Goal: Task Accomplishment & Management: Manage account settings

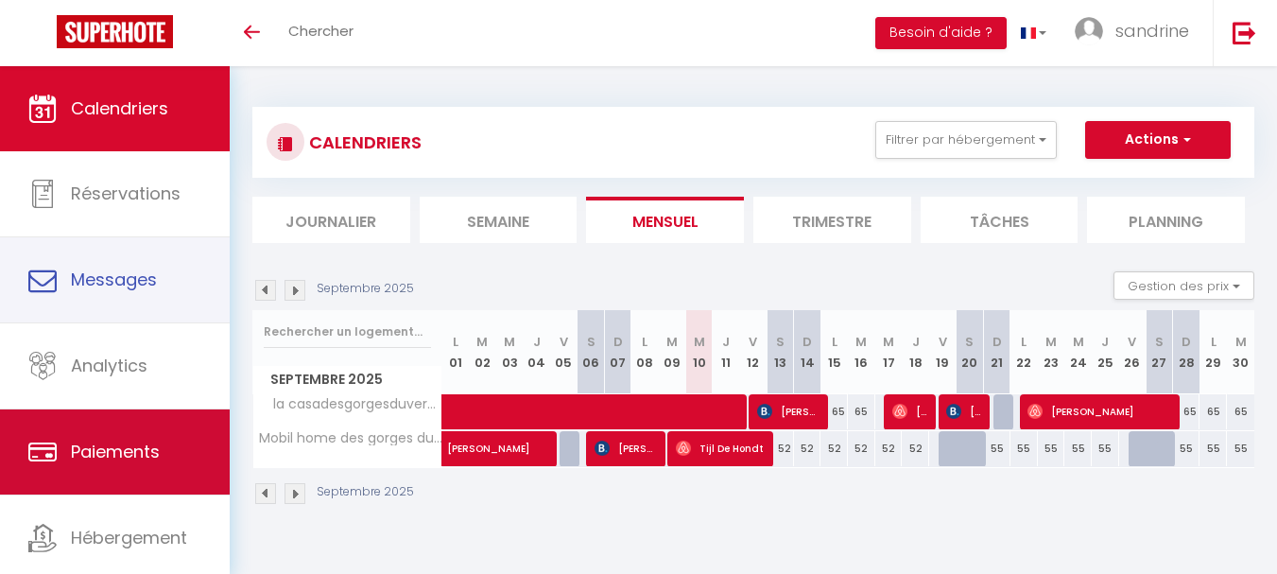
scroll to position [90, 0]
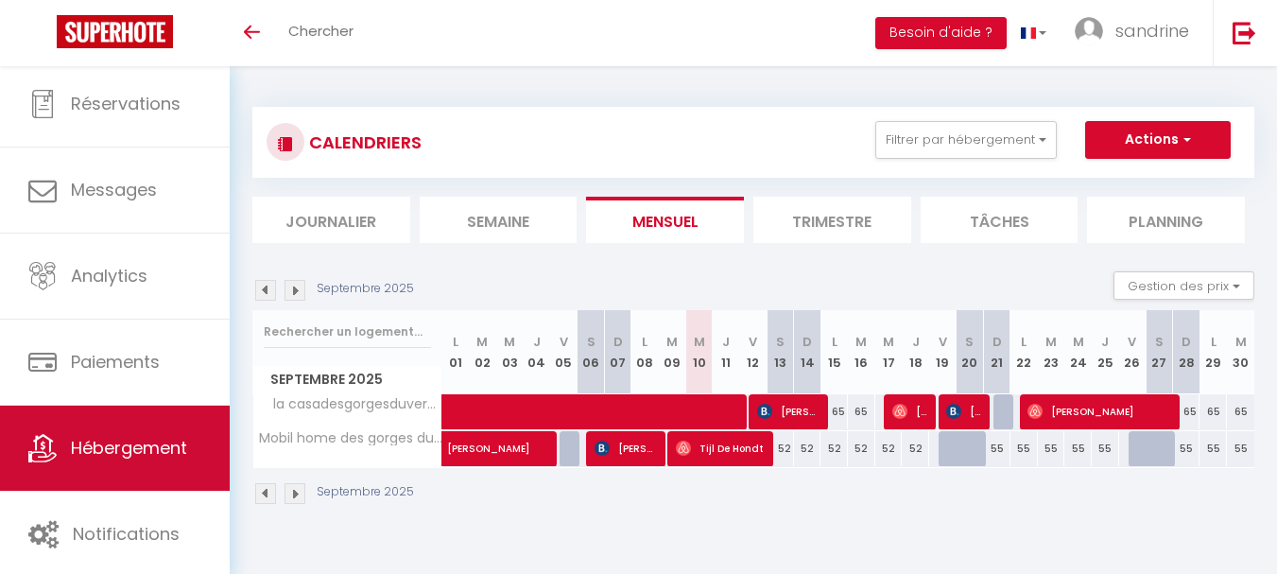
click at [152, 449] on span "Hébergement" at bounding box center [129, 448] width 116 height 24
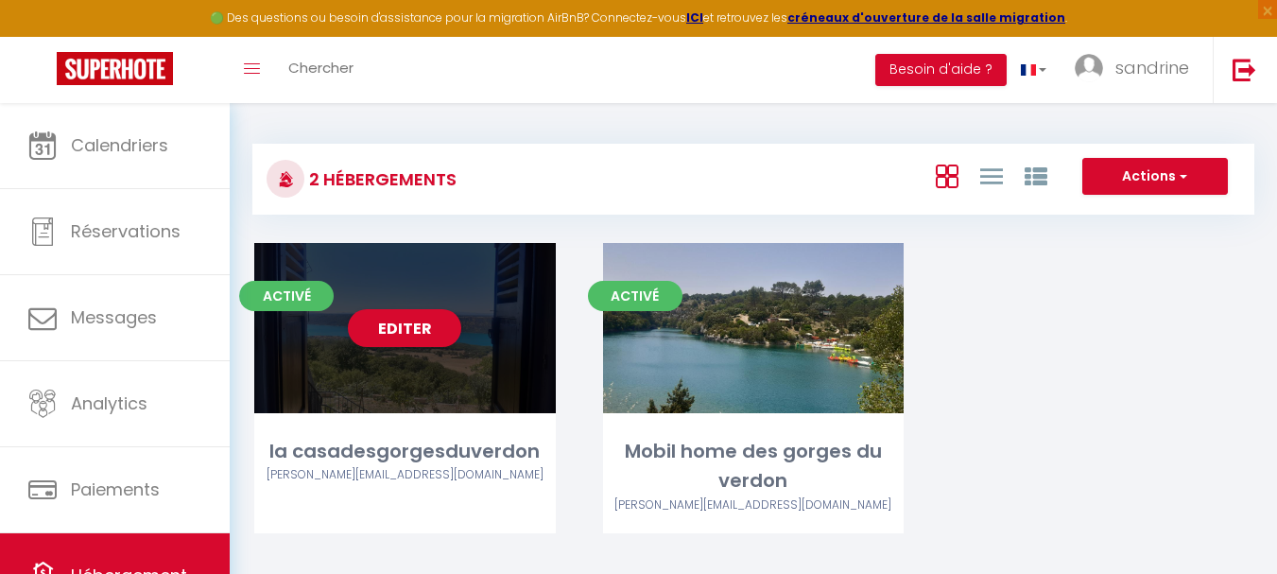
click at [458, 377] on div "Editer" at bounding box center [405, 328] width 302 height 170
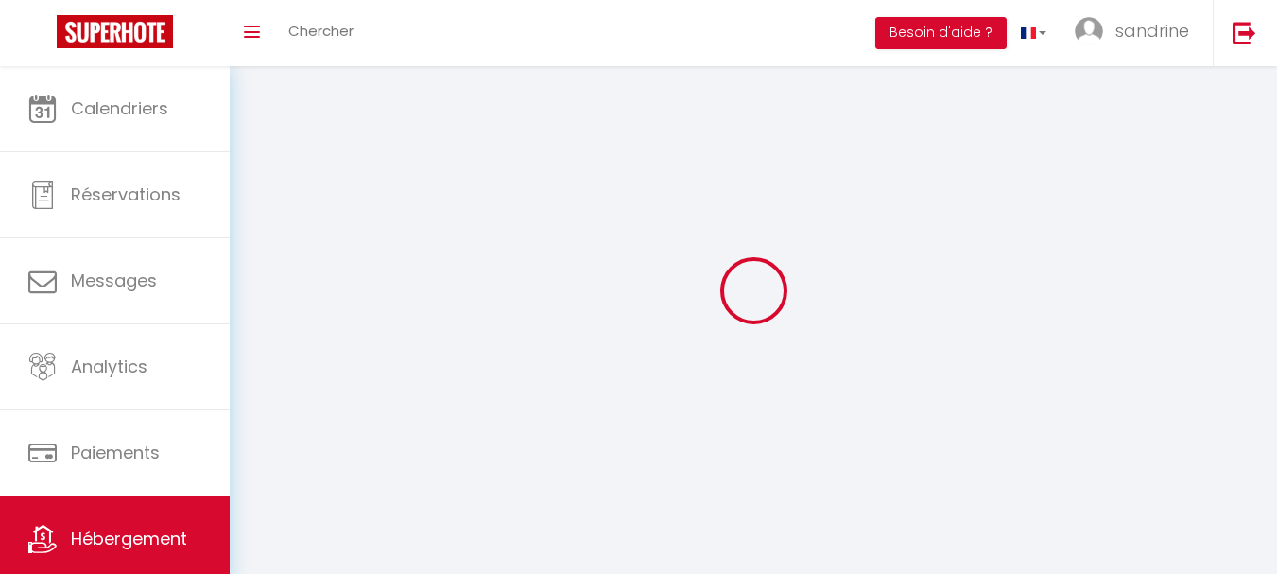
select select
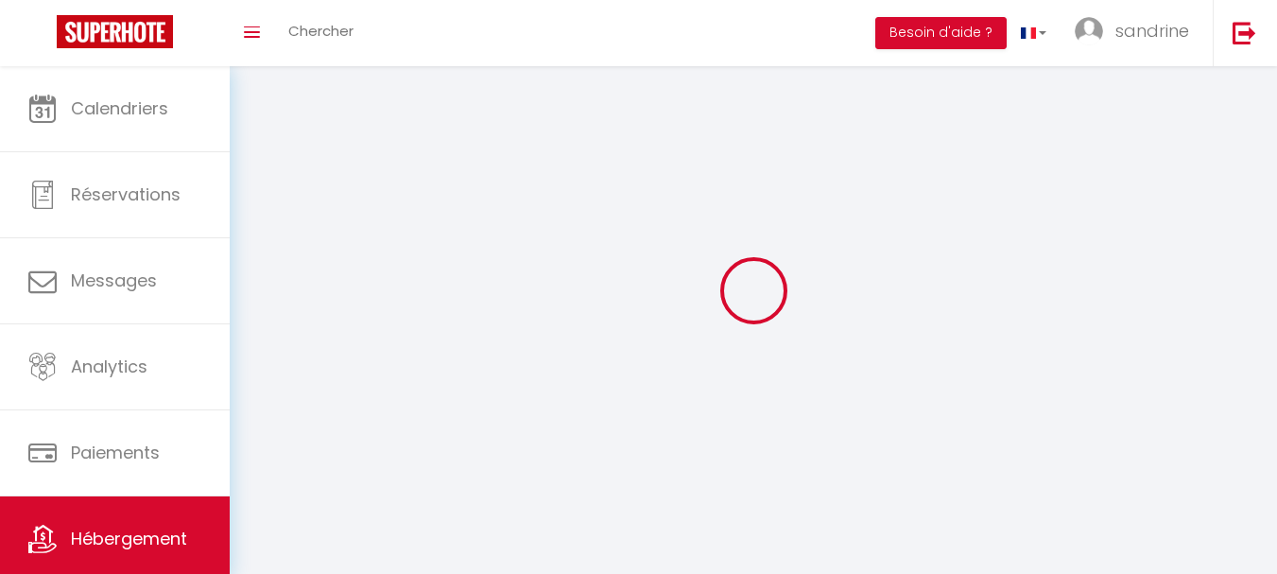
select select
checkbox input "false"
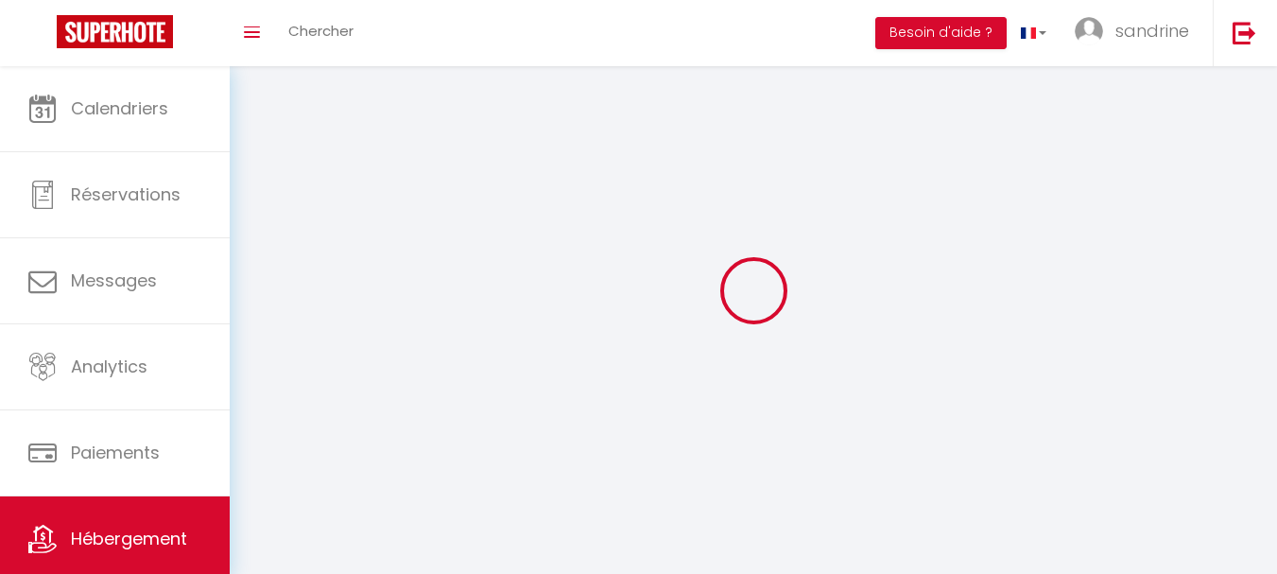
select select
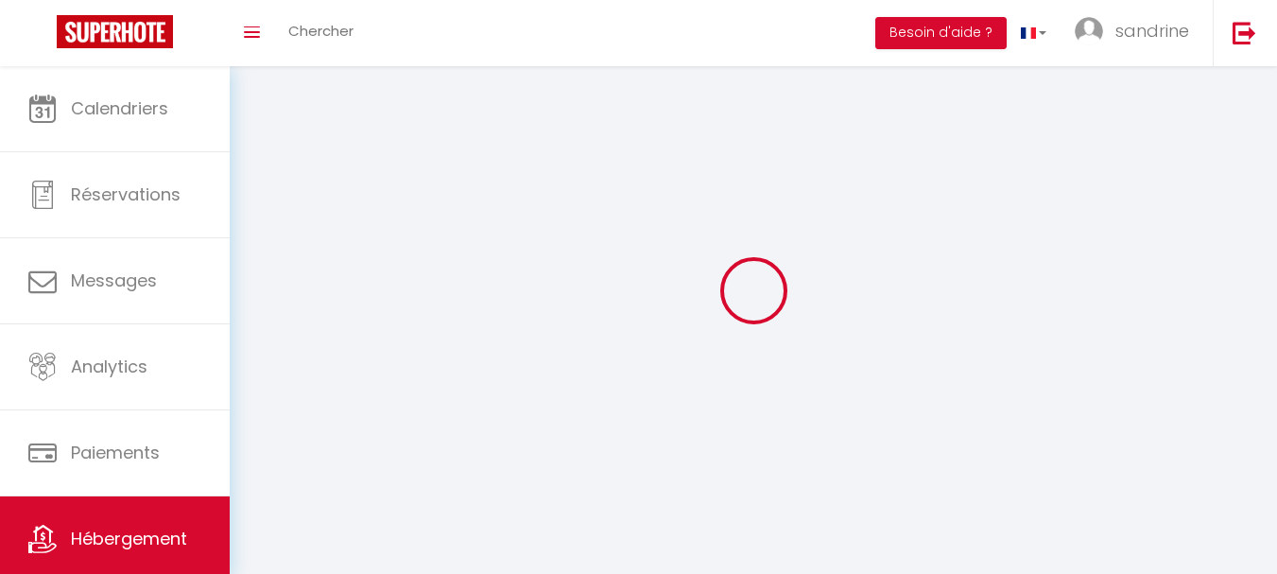
select select
checkbox input "false"
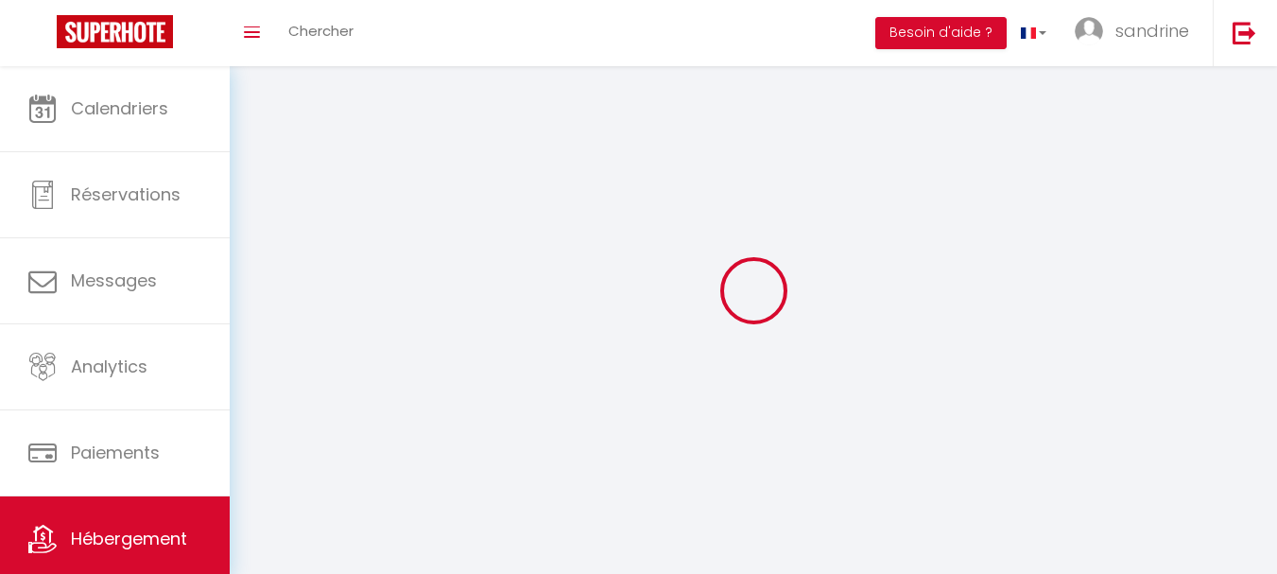
checkbox input "false"
select select
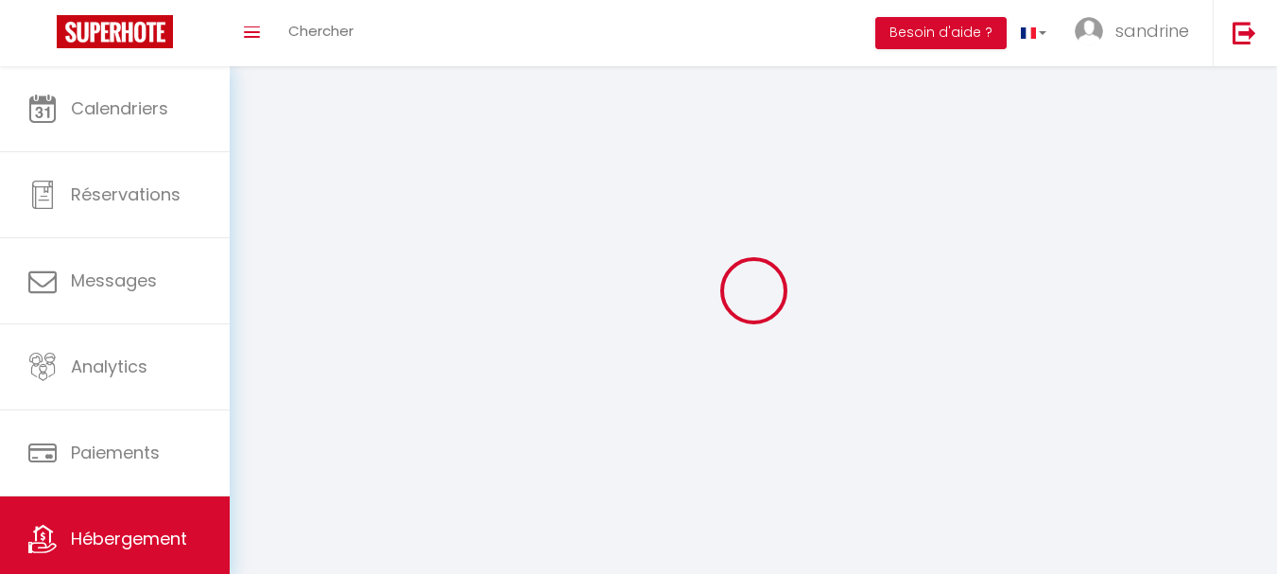
select select "28"
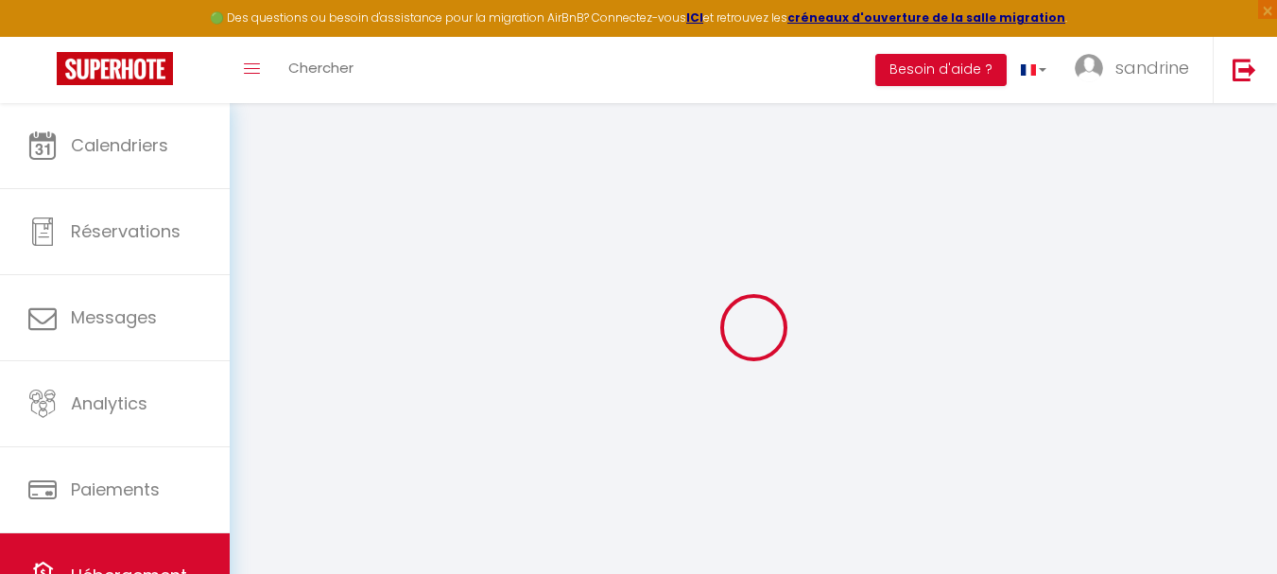
select select
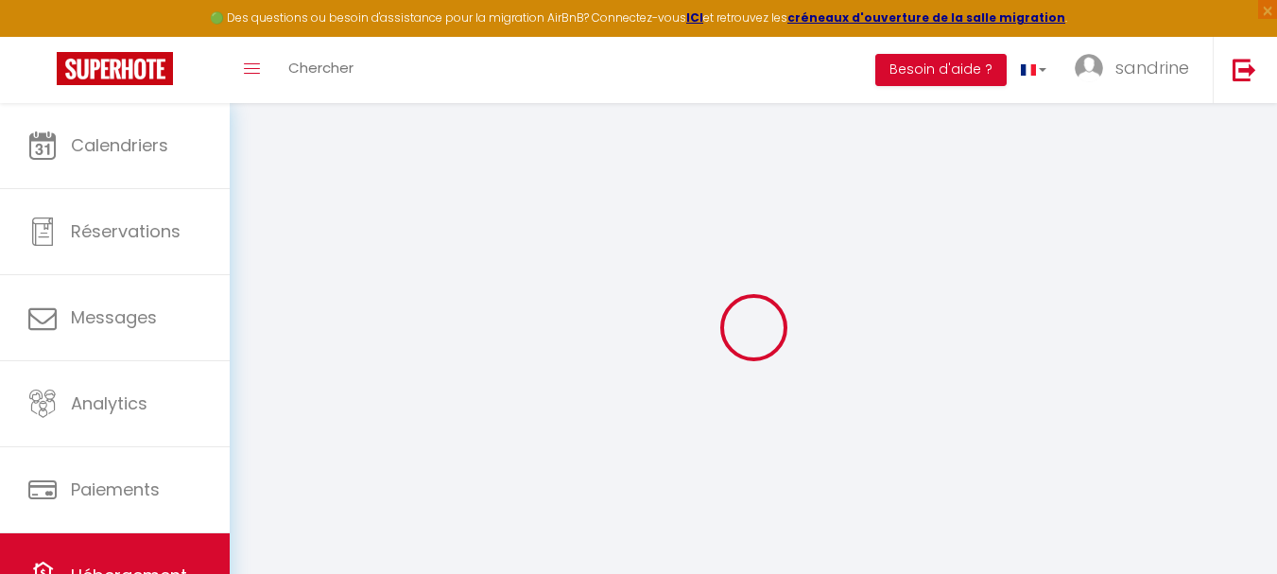
select select
checkbox input "false"
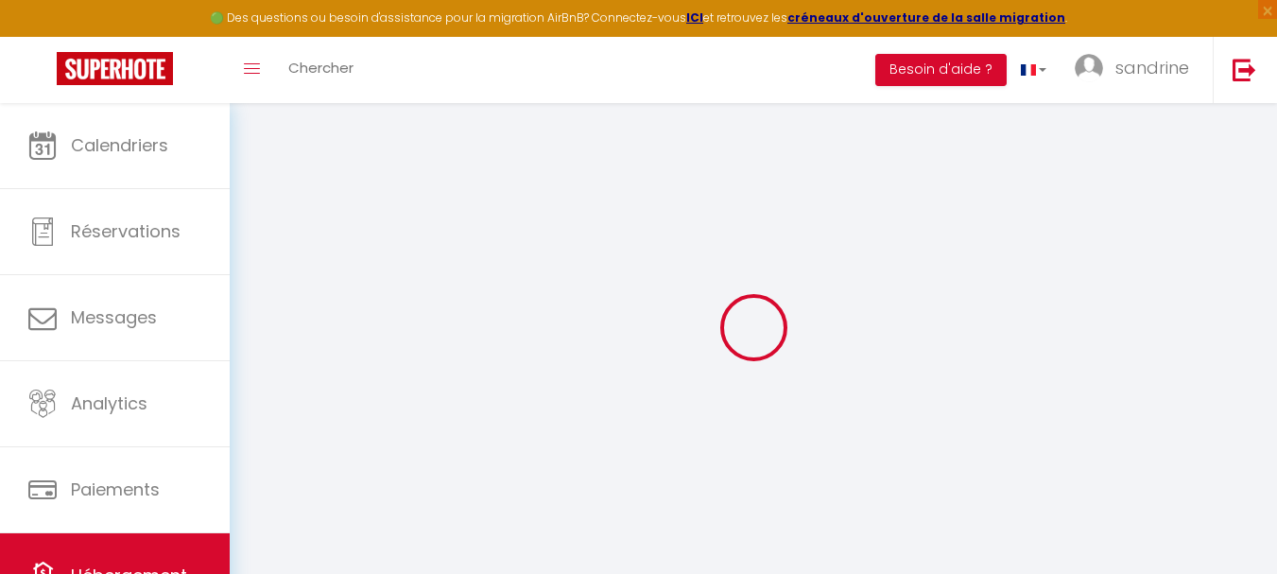
select select
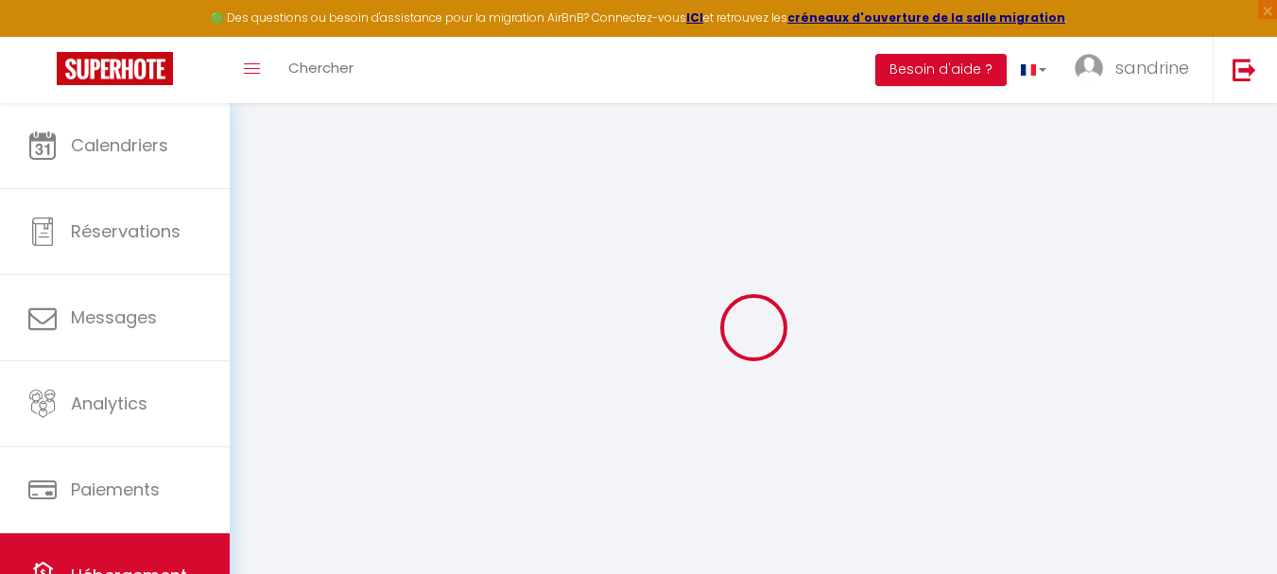
select select
checkbox input "false"
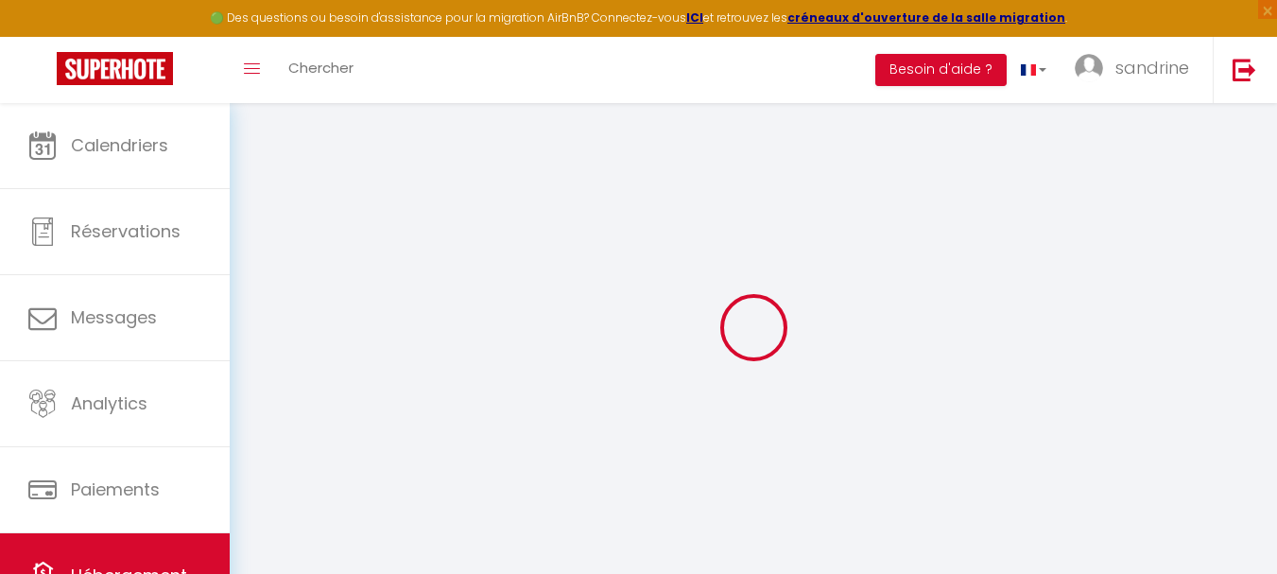
checkbox input "false"
select select
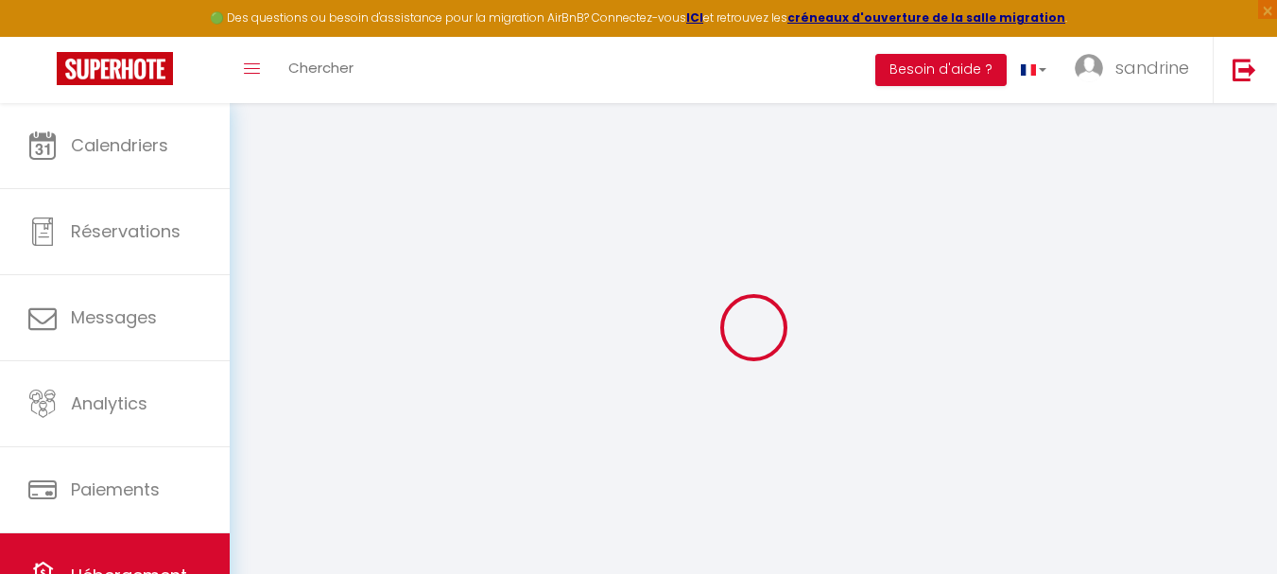
select select
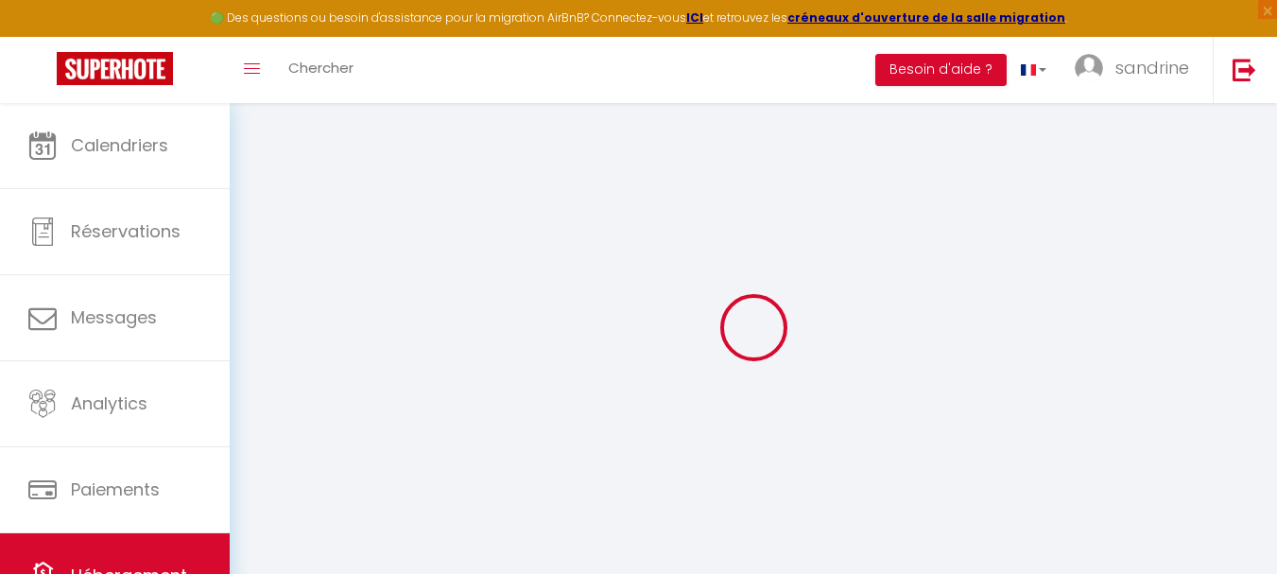
checkbox input "false"
select select
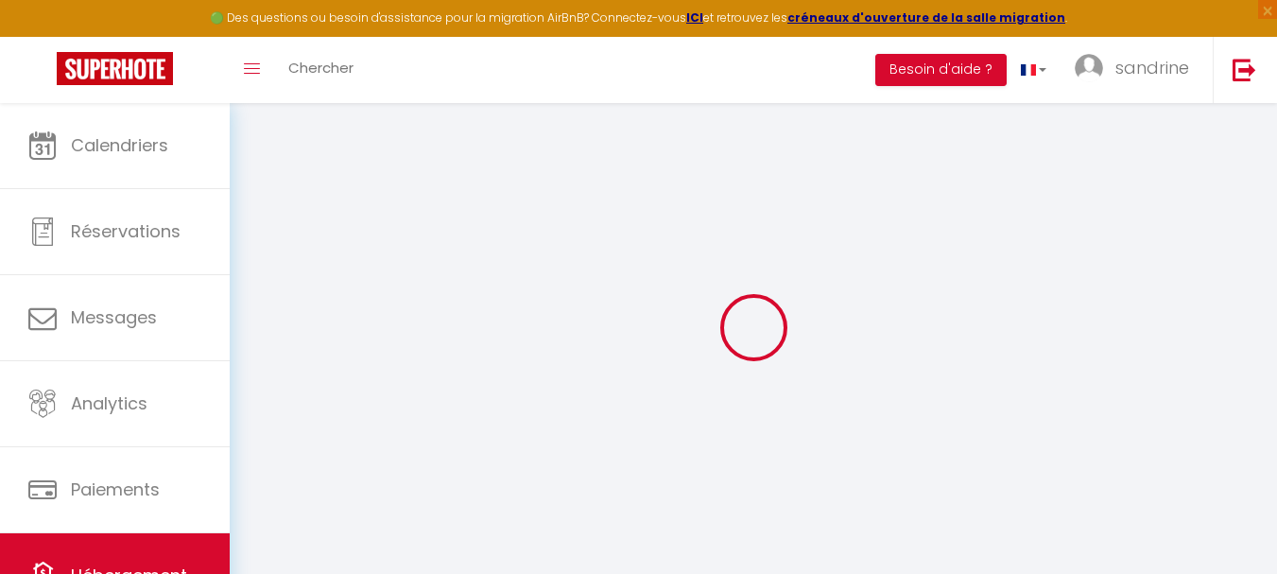
select select
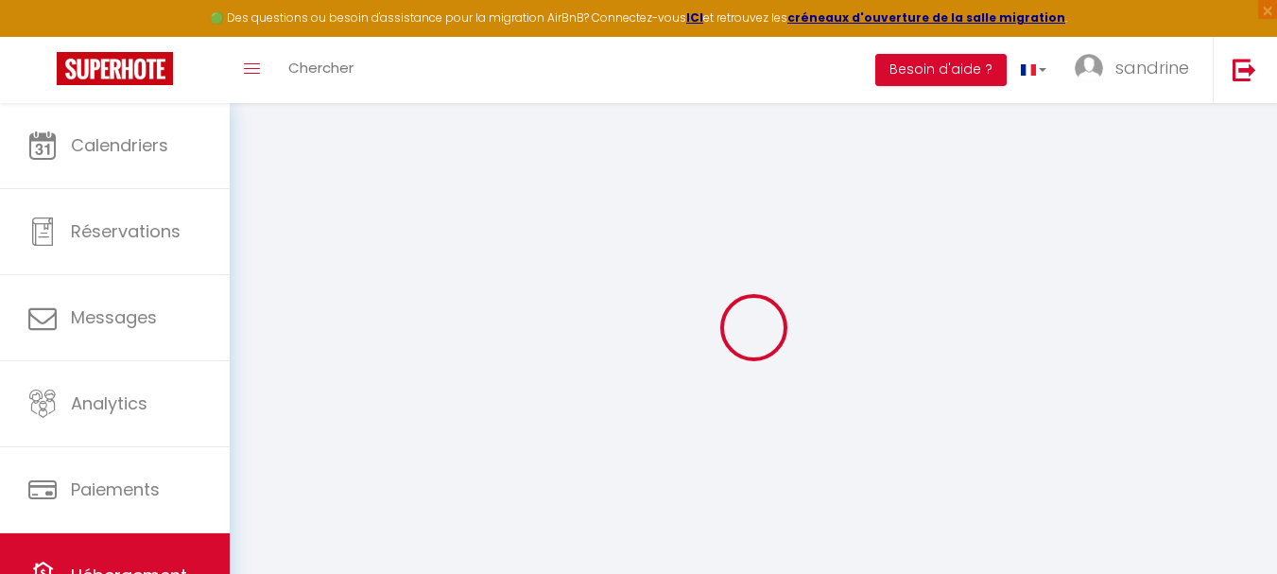
select select
checkbox input "false"
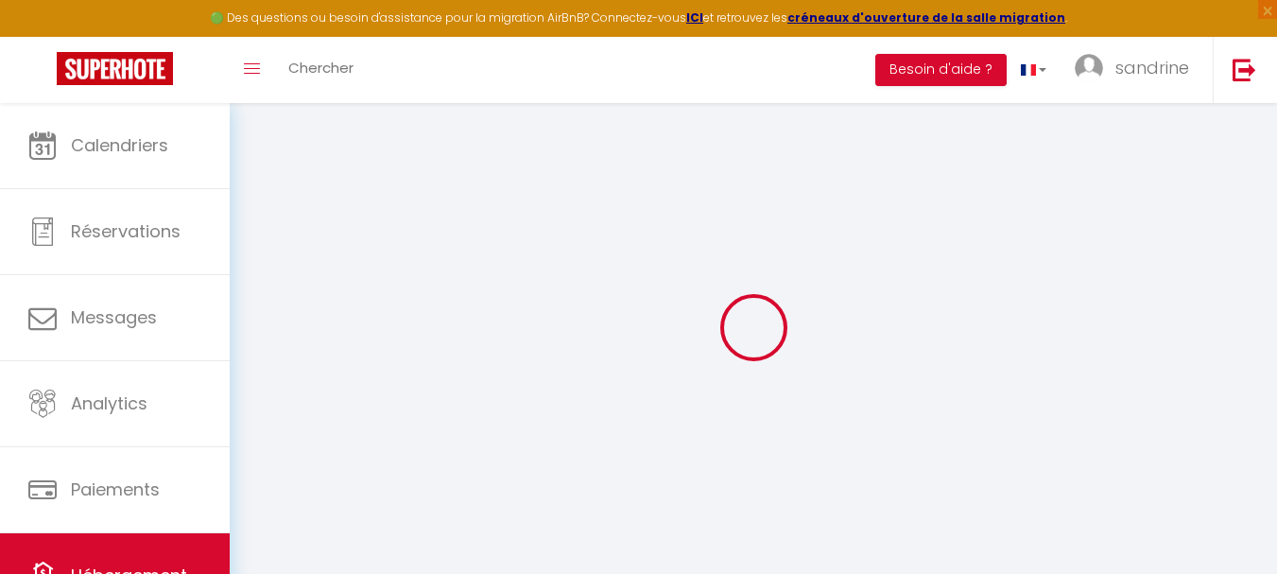
checkbox input "false"
select select
type input "la casadesgorgesduverdon"
type input "sandrine"
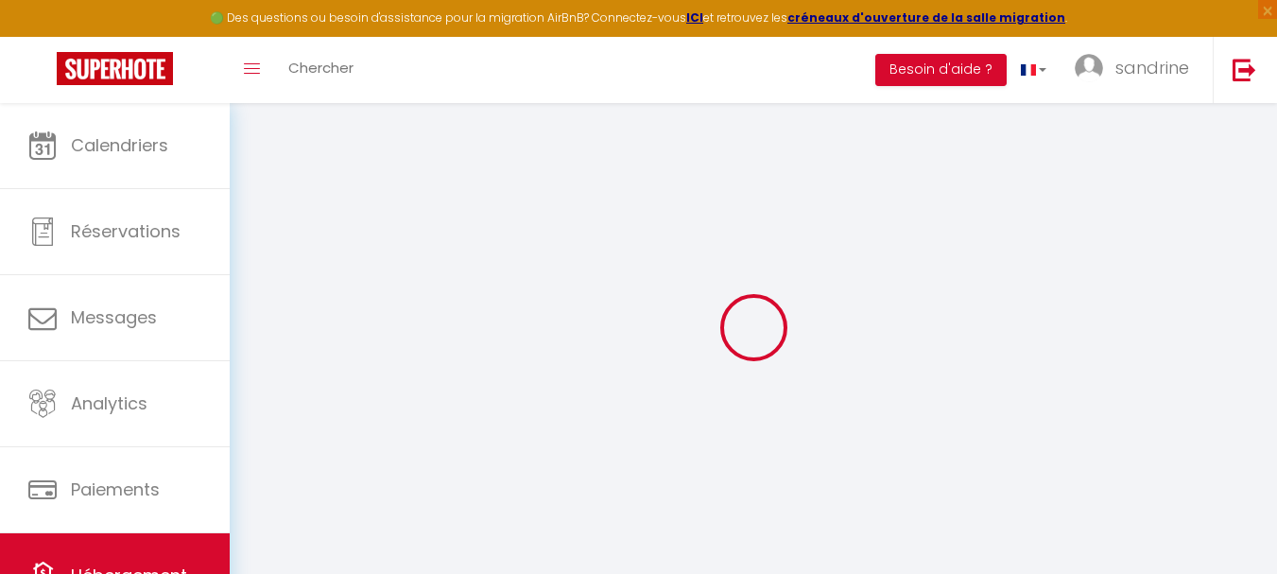
type input "[PERSON_NAME] lions"
type input "[STREET_ADDRESS]"
type input "83690"
type input "TOURTOUR"
type input "79"
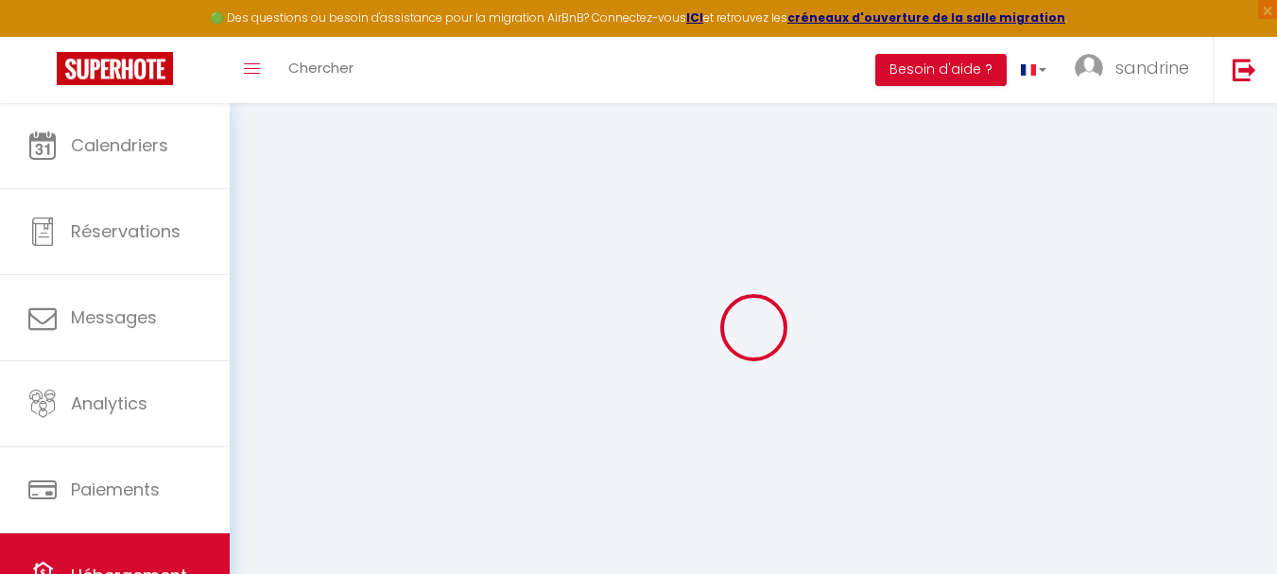
type input "15"
type input "30"
type input "2.50"
type input "500"
select select
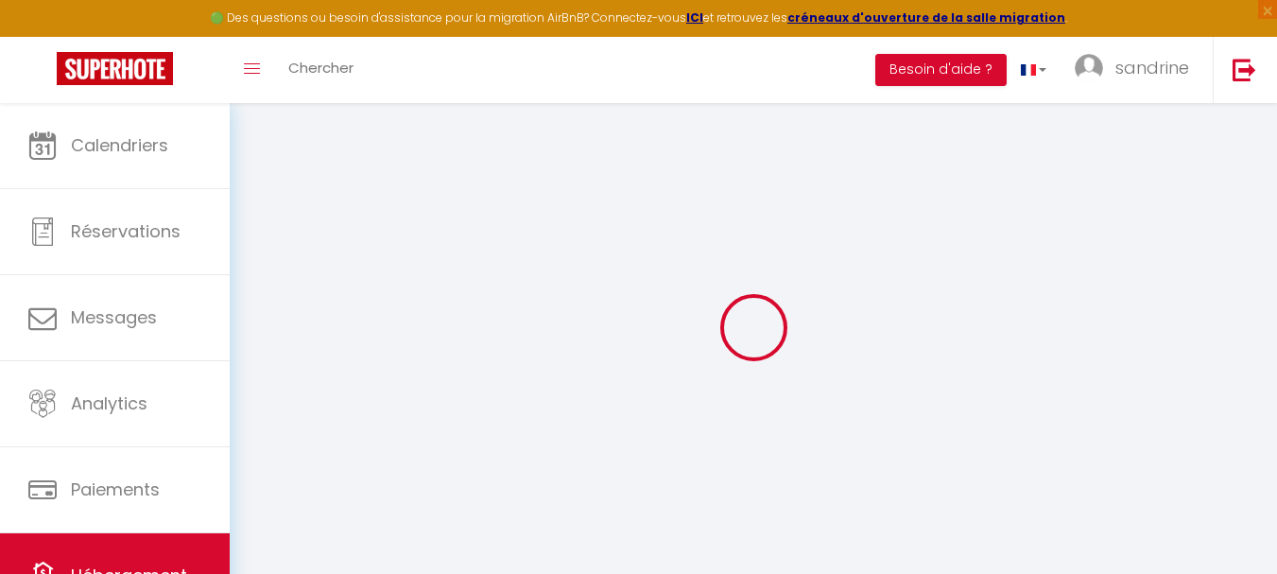
select select
type input "[STREET_ADDRESS]"
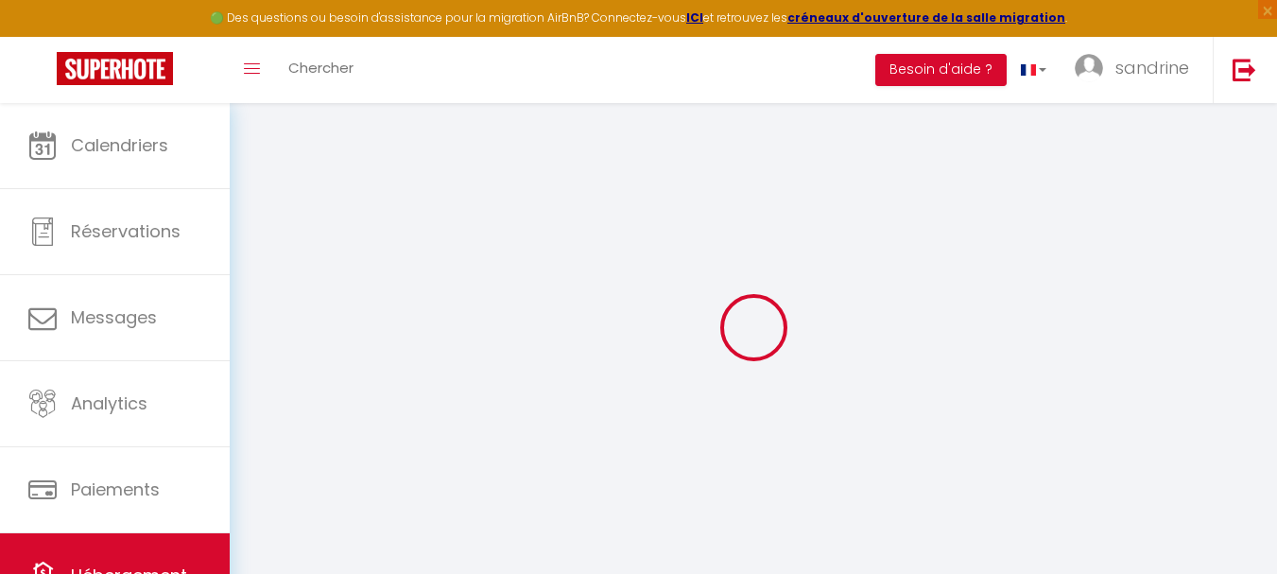
type input "83630"
type input "Aiguines"
type input "[PERSON_NAME][EMAIL_ADDRESS][DOMAIN_NAME]"
select select
checkbox input "false"
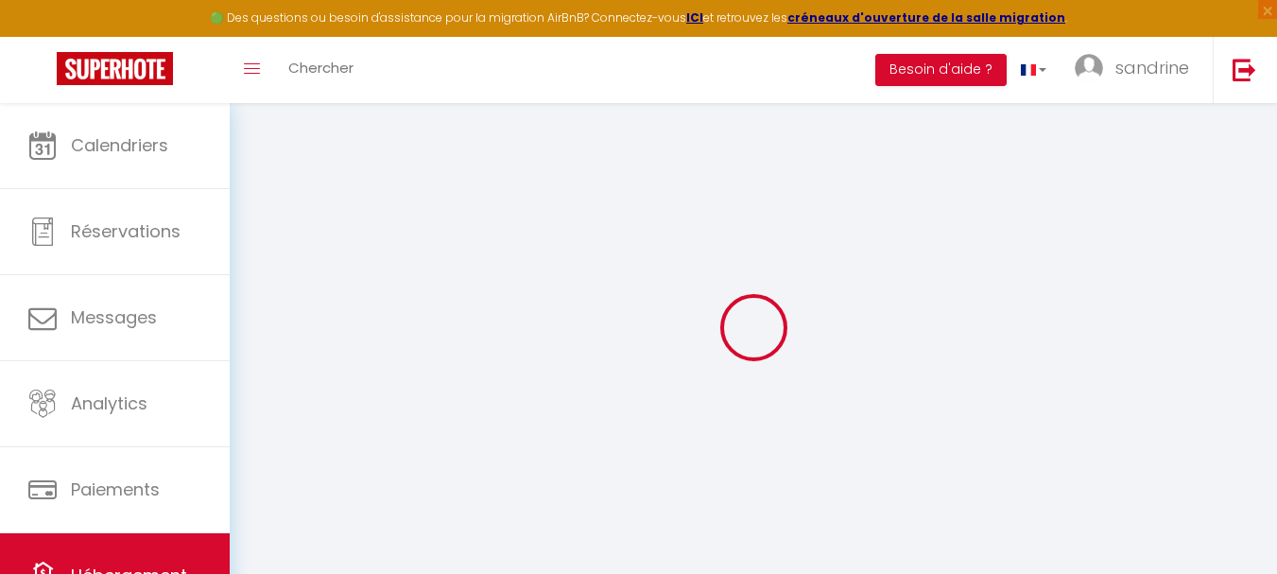
checkbox input "false"
select select
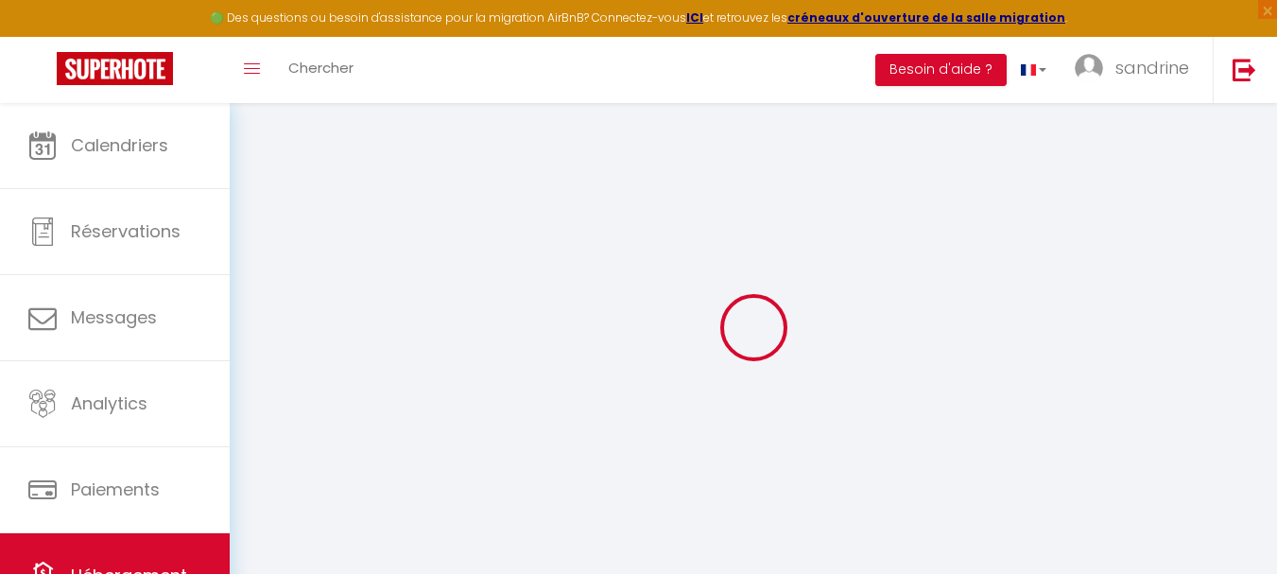
type input "0"
select select
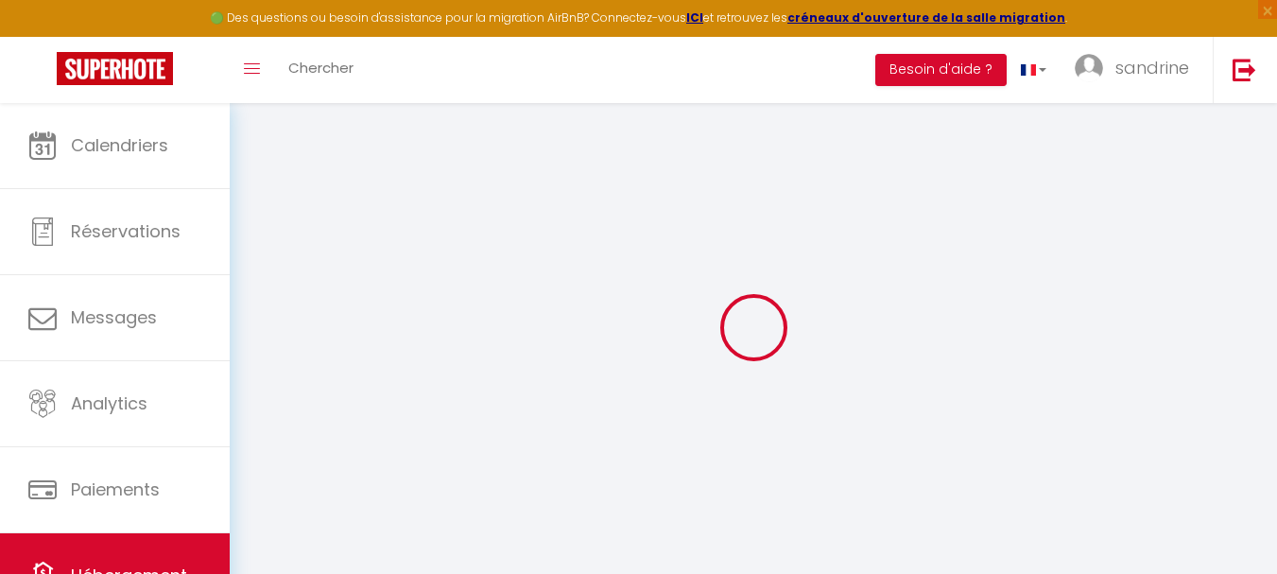
select select
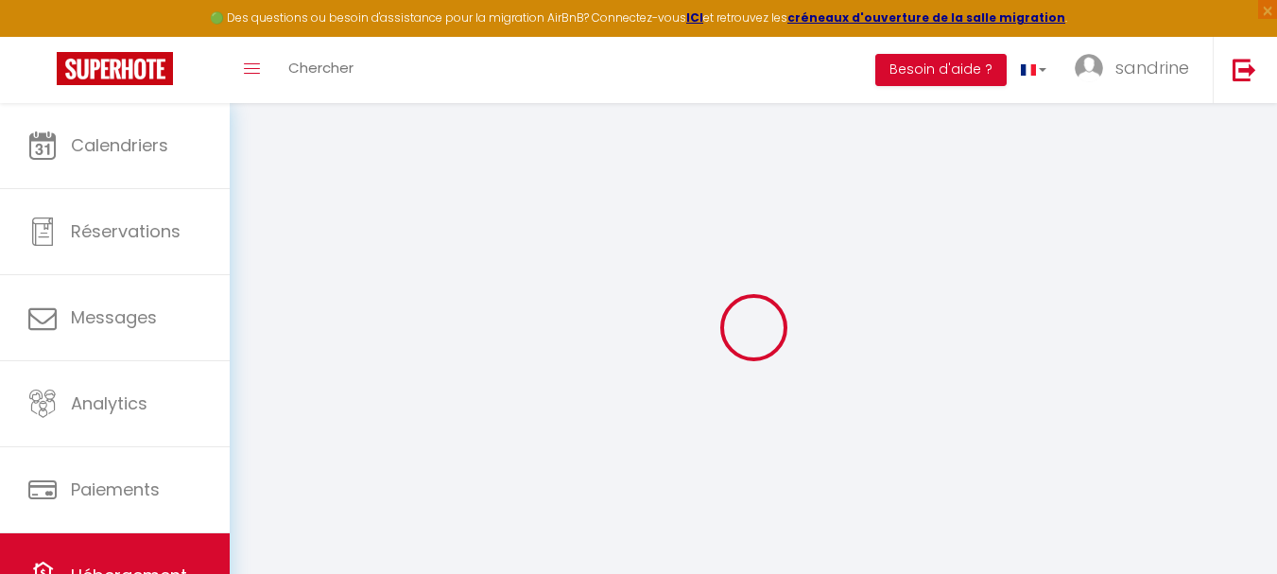
checkbox input "false"
select select
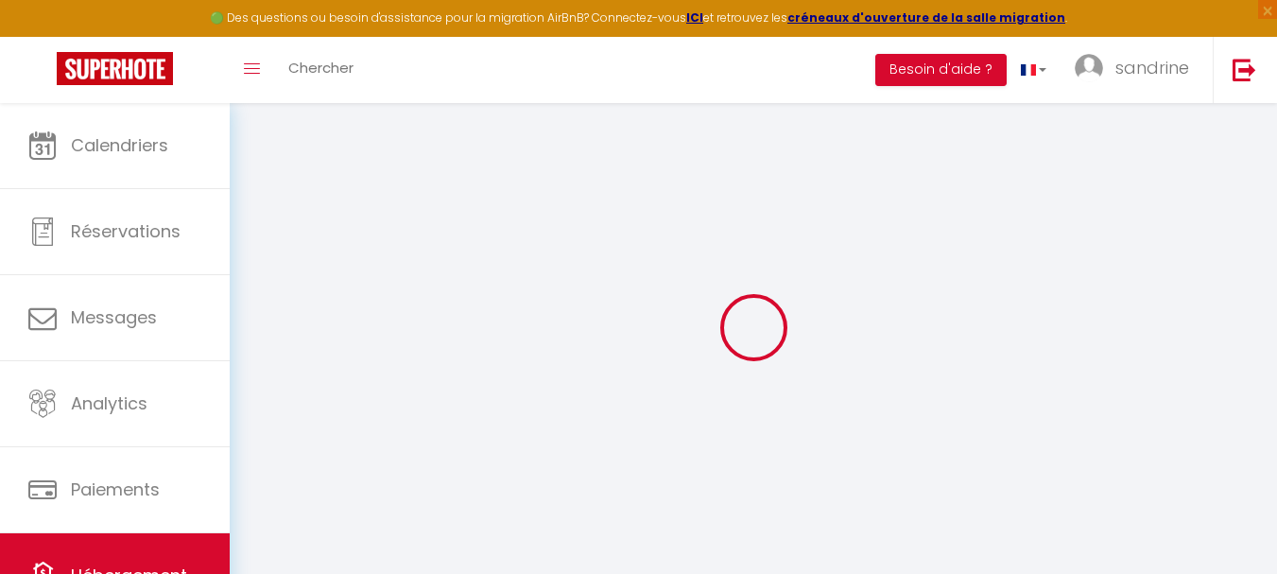
select select
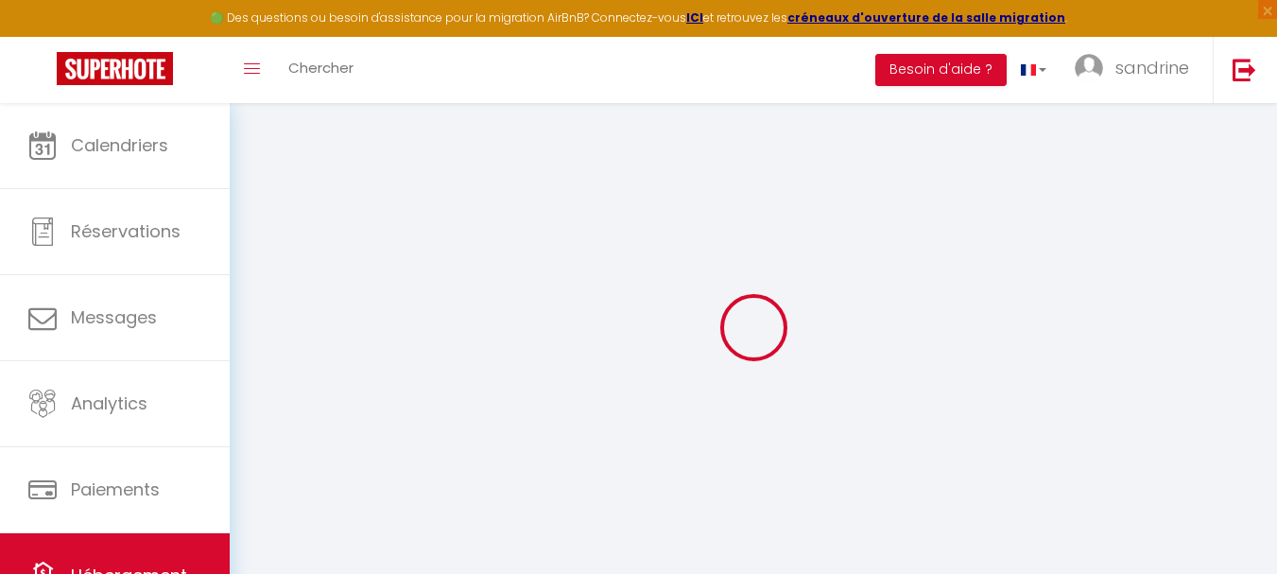
checkbox input "false"
select select
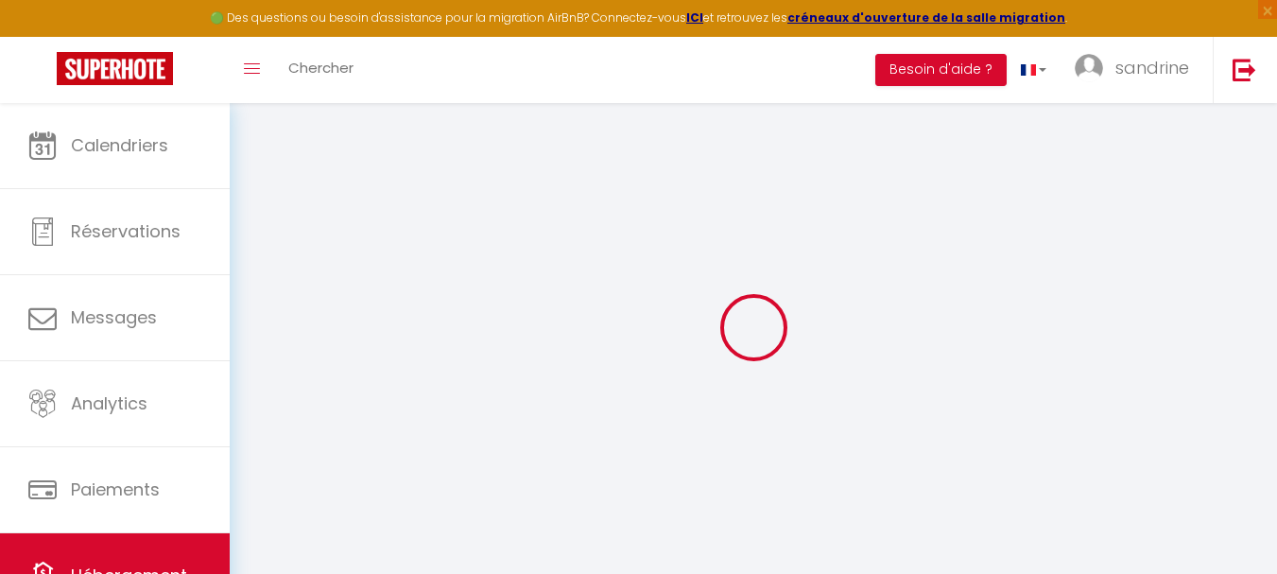
select select
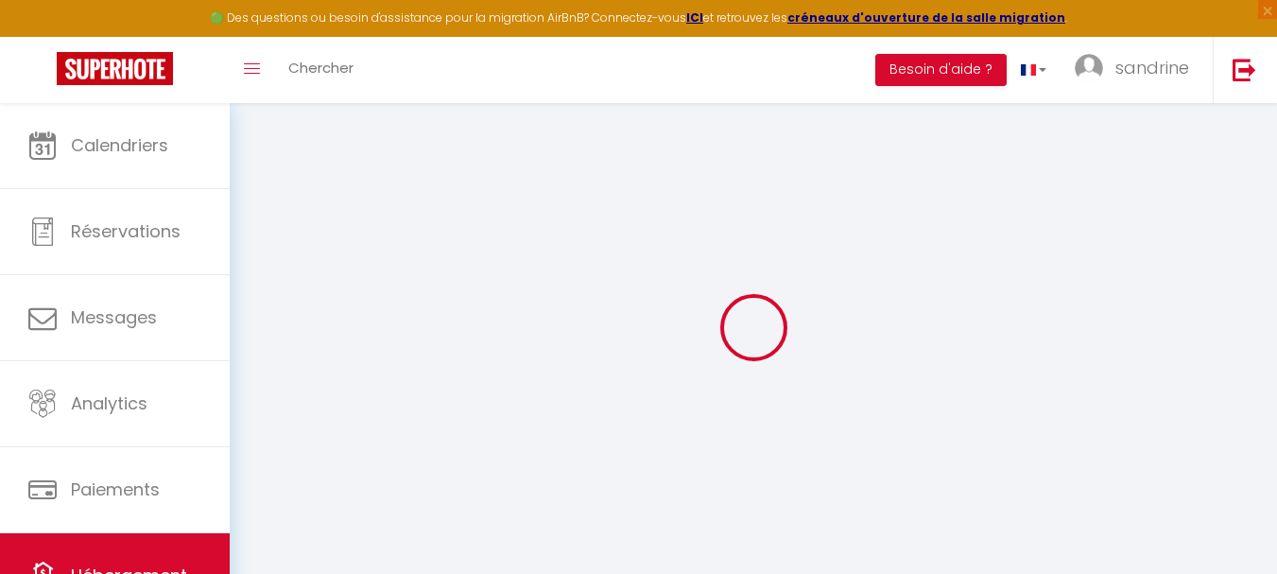
checkbox input "false"
select select
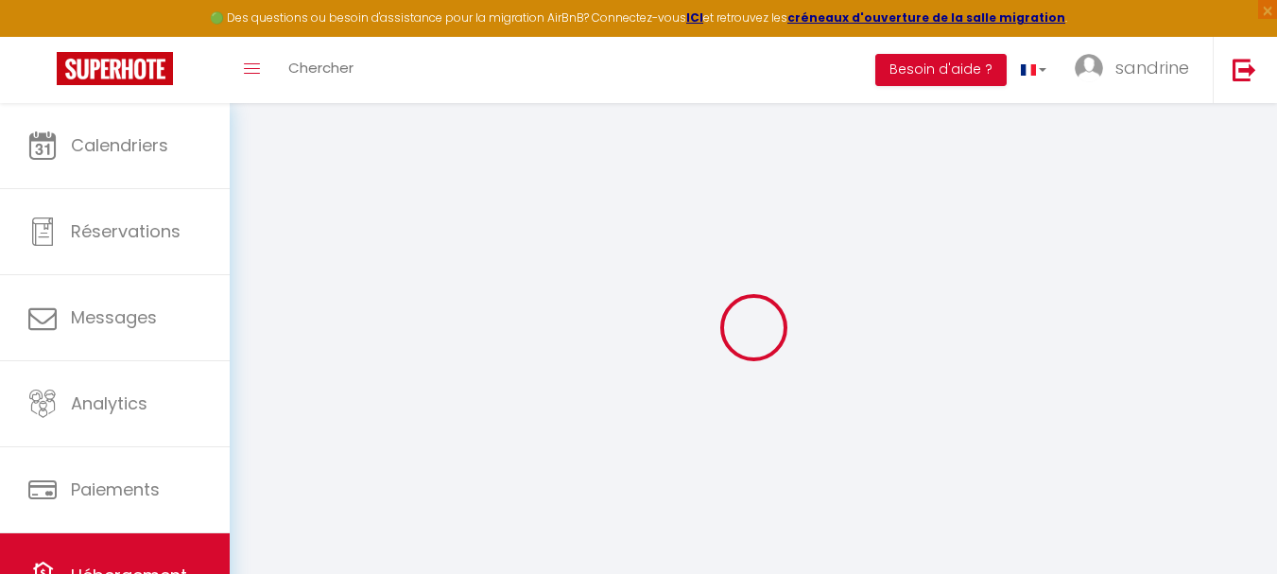
select select
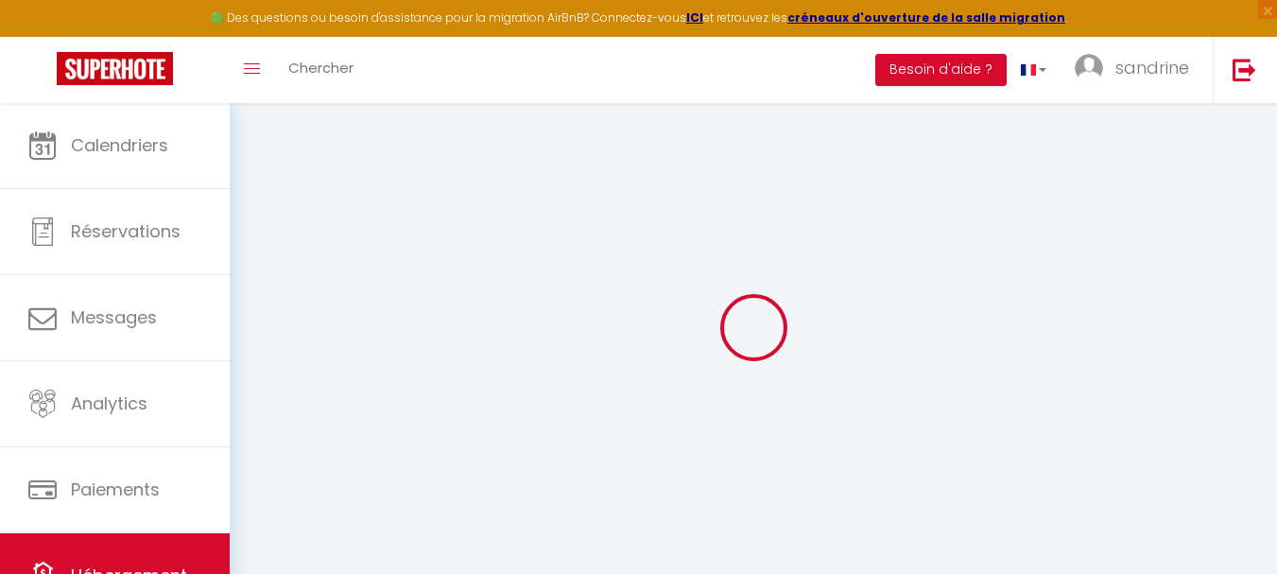
checkbox input "false"
select select
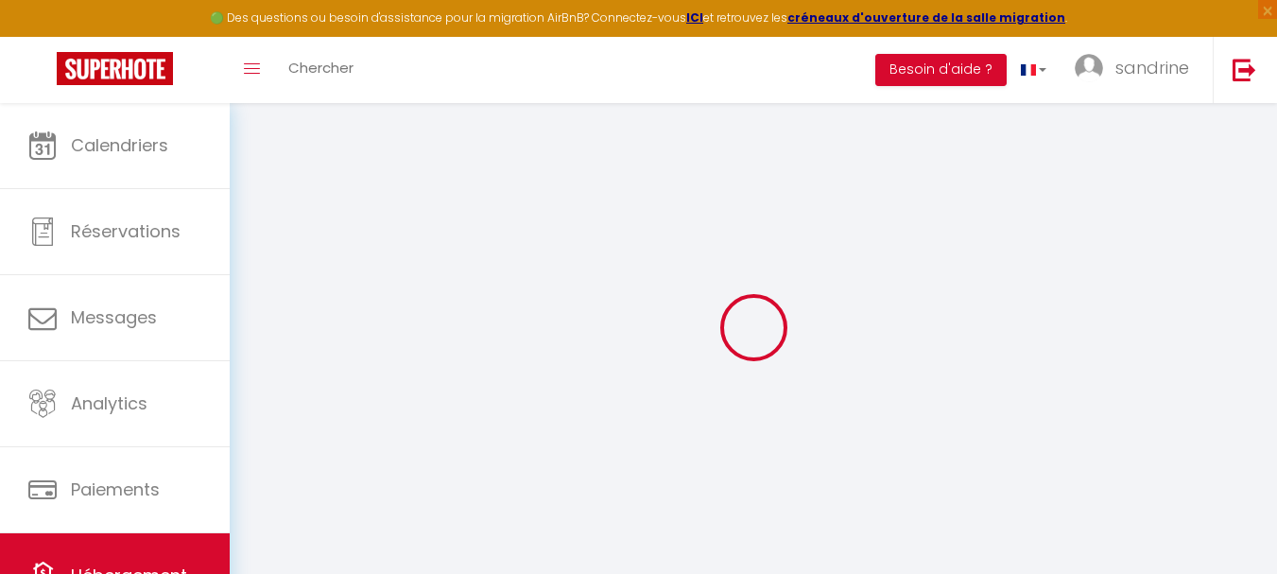
checkbox input "false"
select select "16:00"
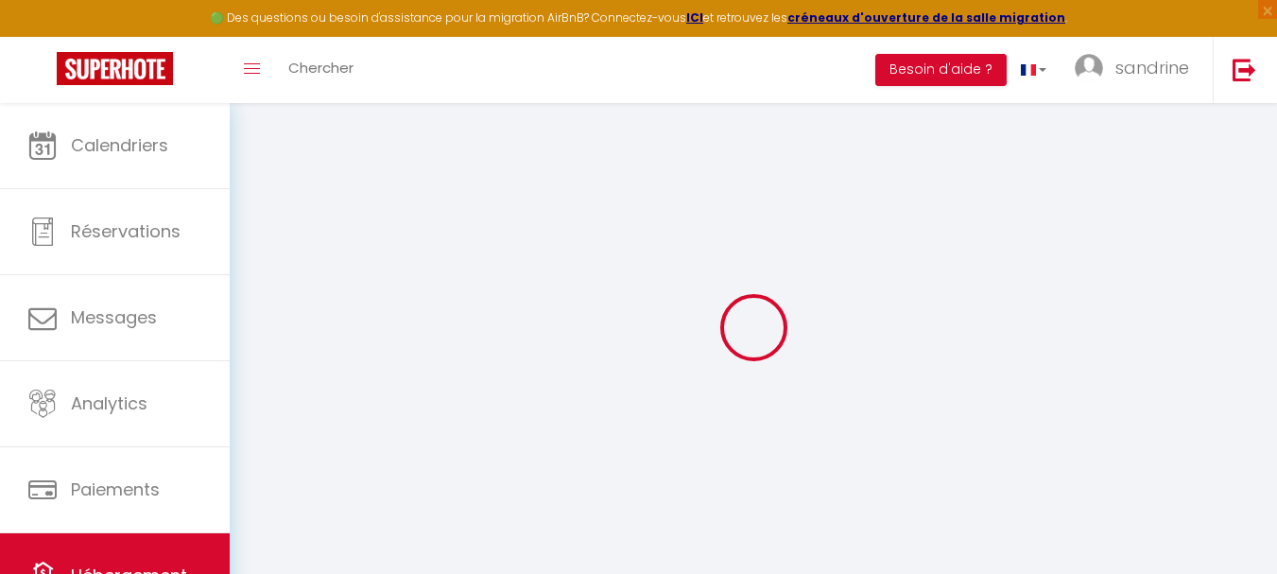
select select "19:00"
select select "10:15"
select select "240"
select select "45"
select select
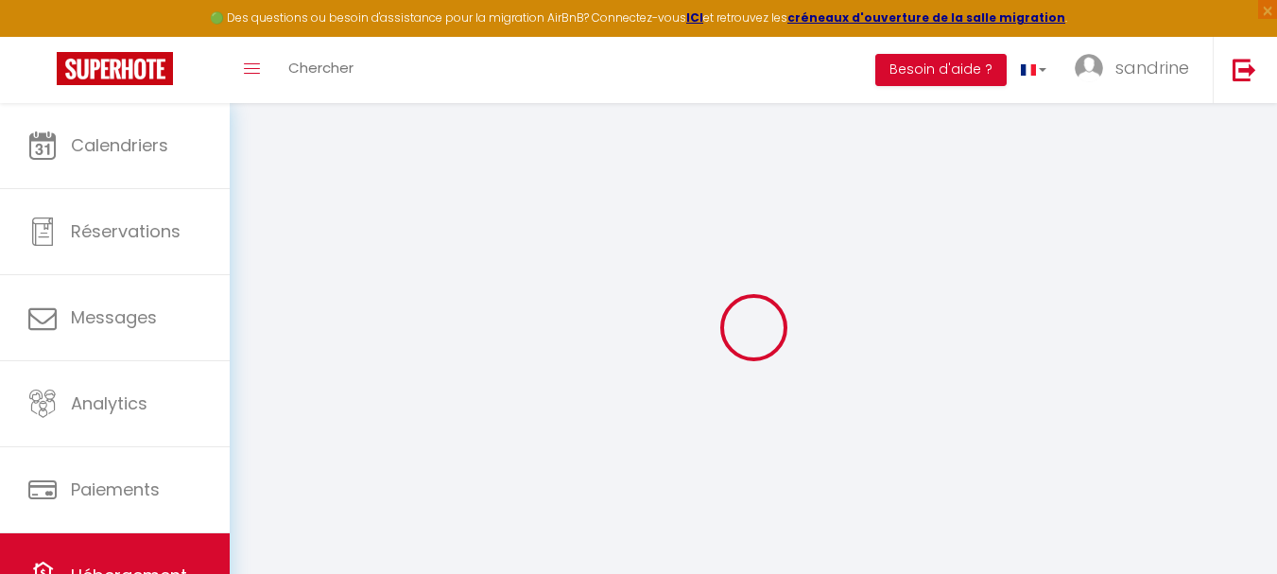
checkbox input "false"
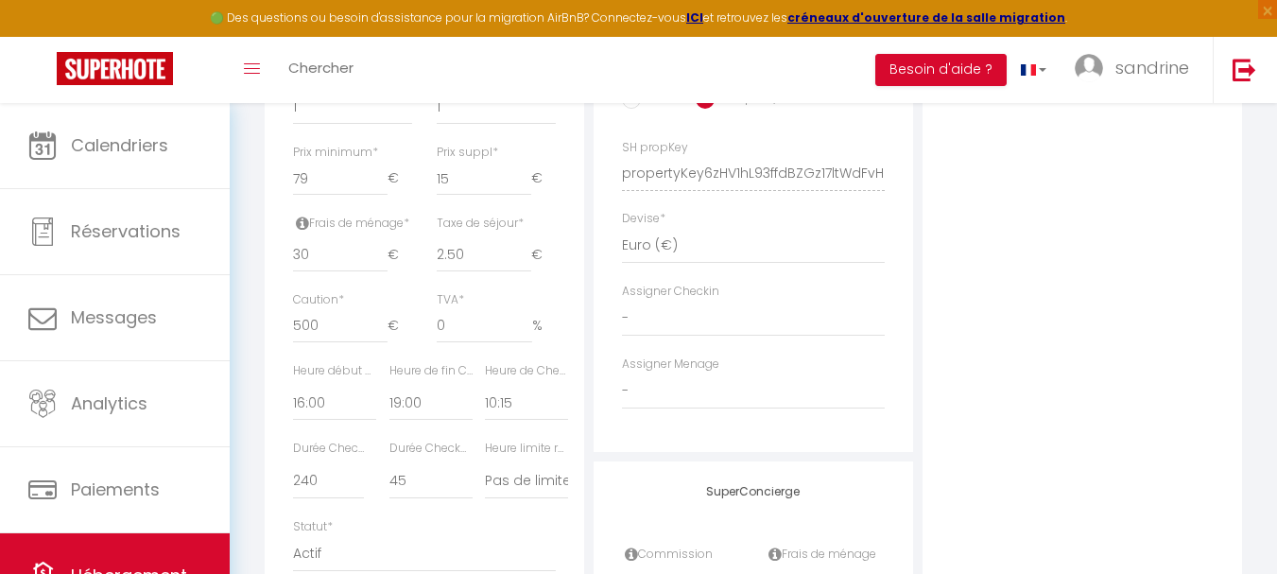
scroll to position [851, 0]
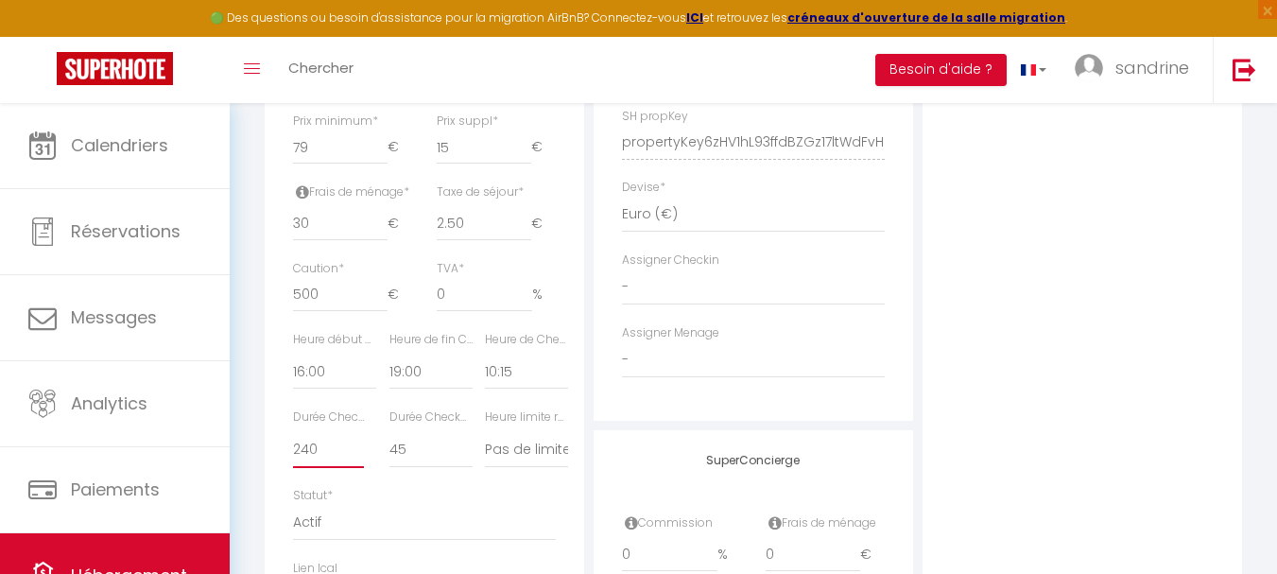
click at [320, 461] on select "15 30 45 60 75 90 105 120 135 150 165 180 195 210" at bounding box center [328, 450] width 71 height 36
select select "60"
click at [293, 446] on select "15 30 45 60 75 90 105 120 135 150 165 180 195 210" at bounding box center [328, 450] width 71 height 36
select select
checkbox input "false"
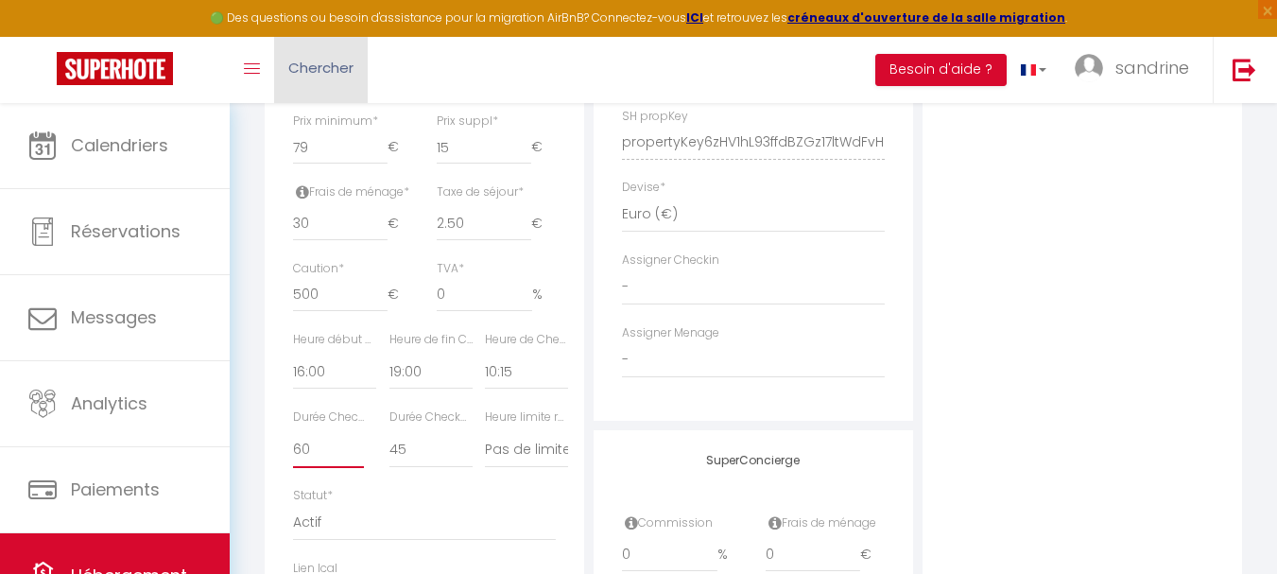
checkbox input "false"
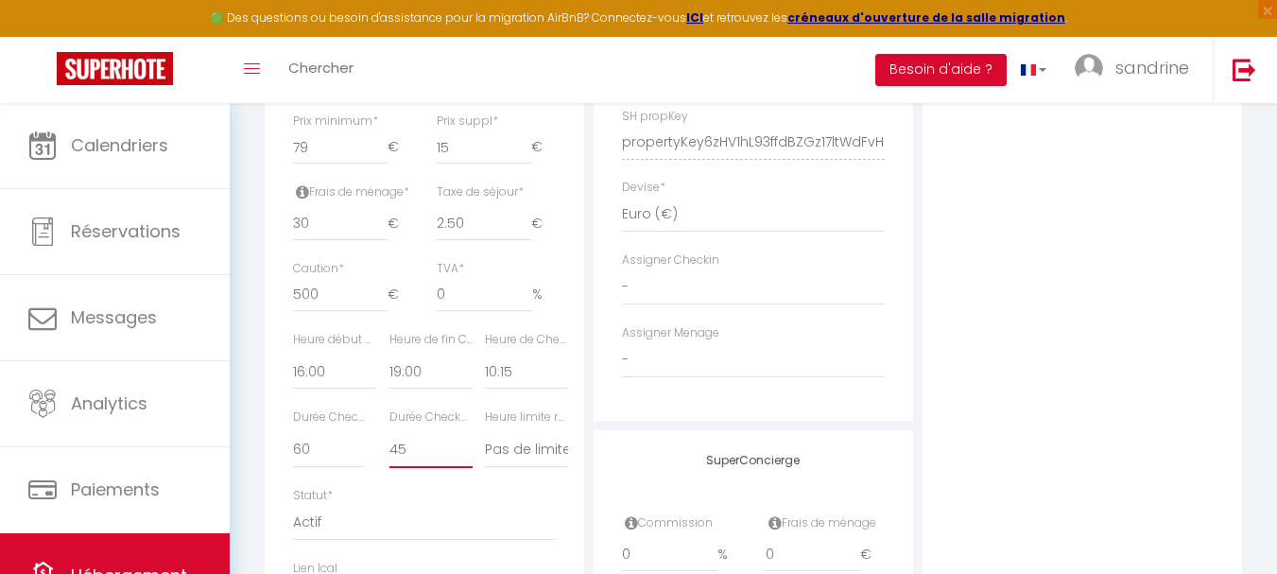
click at [418, 468] on select "15 30 45 60 75 90 105 120 135 150 165 180 195 210" at bounding box center [430, 450] width 83 height 36
select select "120"
click at [389, 446] on select "15 30 45 60 75 90 105 120 135 150 165 180 195 210" at bounding box center [430, 450] width 83 height 36
select select
checkbox input "false"
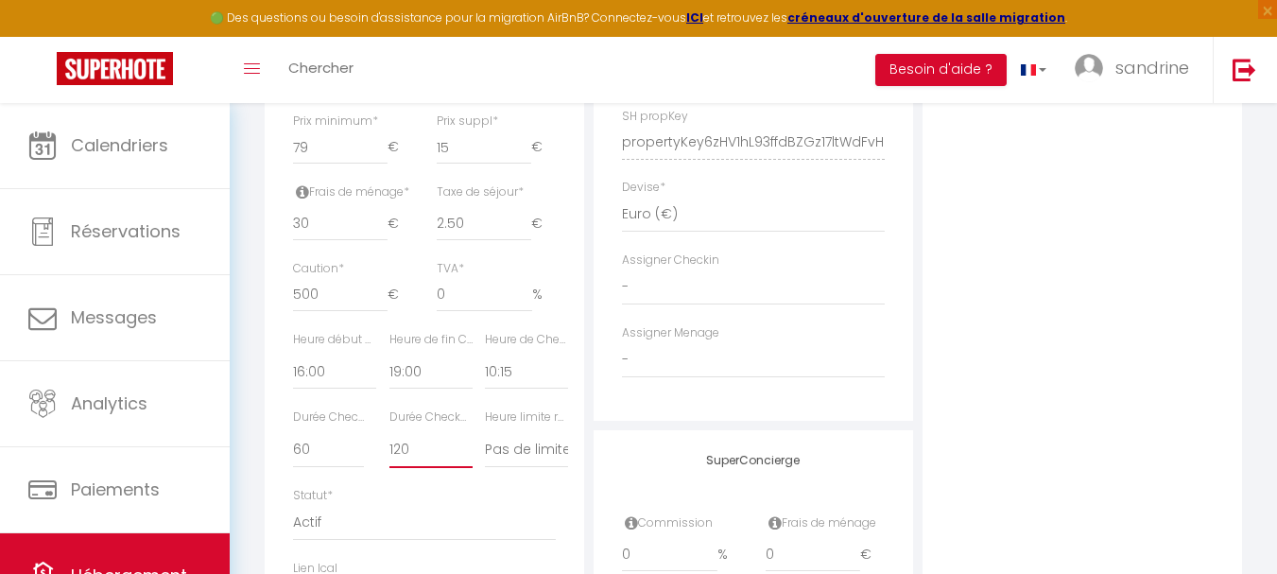
checkbox input "false"
click at [561, 461] on select "Pas de limite 01:00 02:00 03:00 04:00 05:00 06:00 07:00 08:00 09:00 10:00 11:00…" at bounding box center [526, 450] width 83 height 36
select select "11:00"
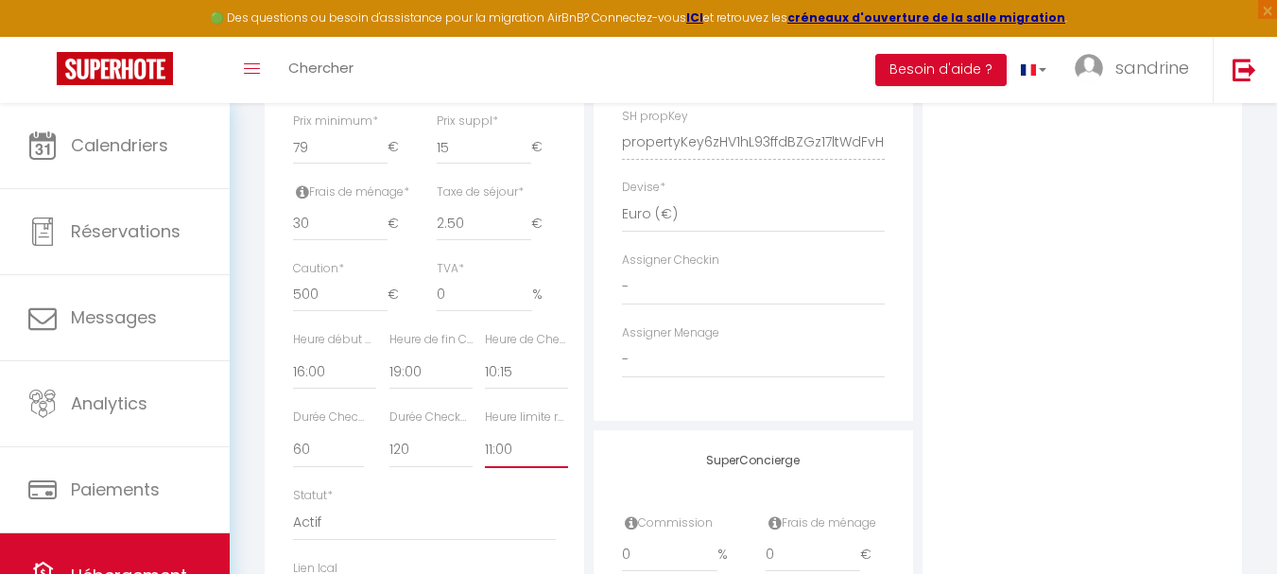
click at [485, 446] on select "Pas de limite 01:00 02:00 03:00 04:00 05:00 06:00 07:00 08:00 09:00 10:00 11:00…" at bounding box center [526, 450] width 83 height 36
select select
checkbox input "false"
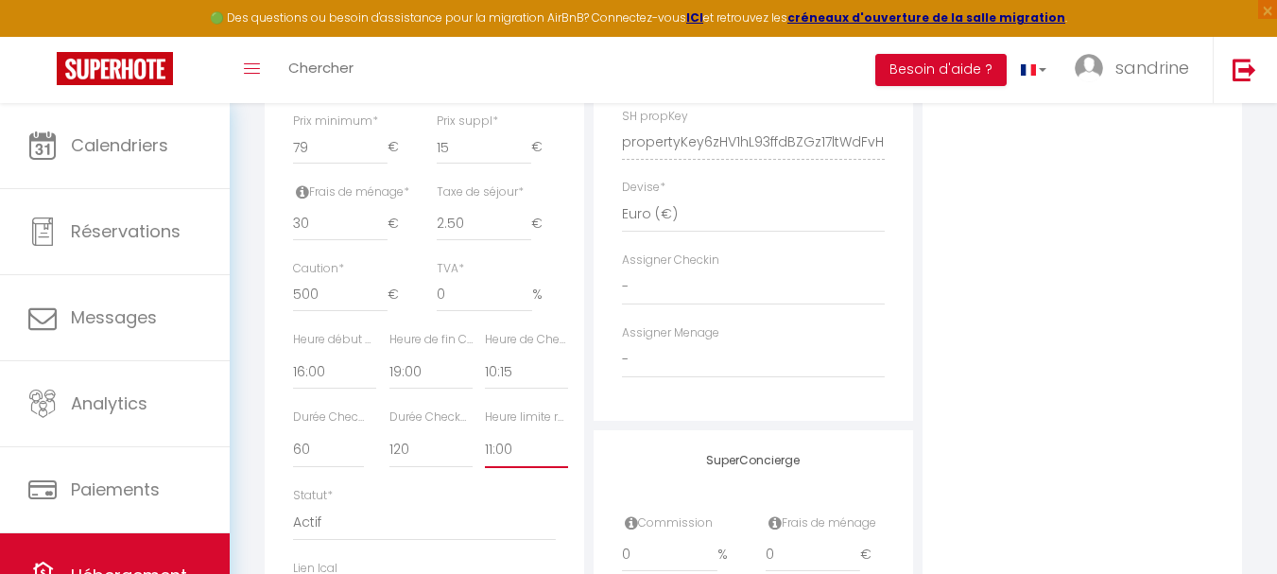
checkbox input "false"
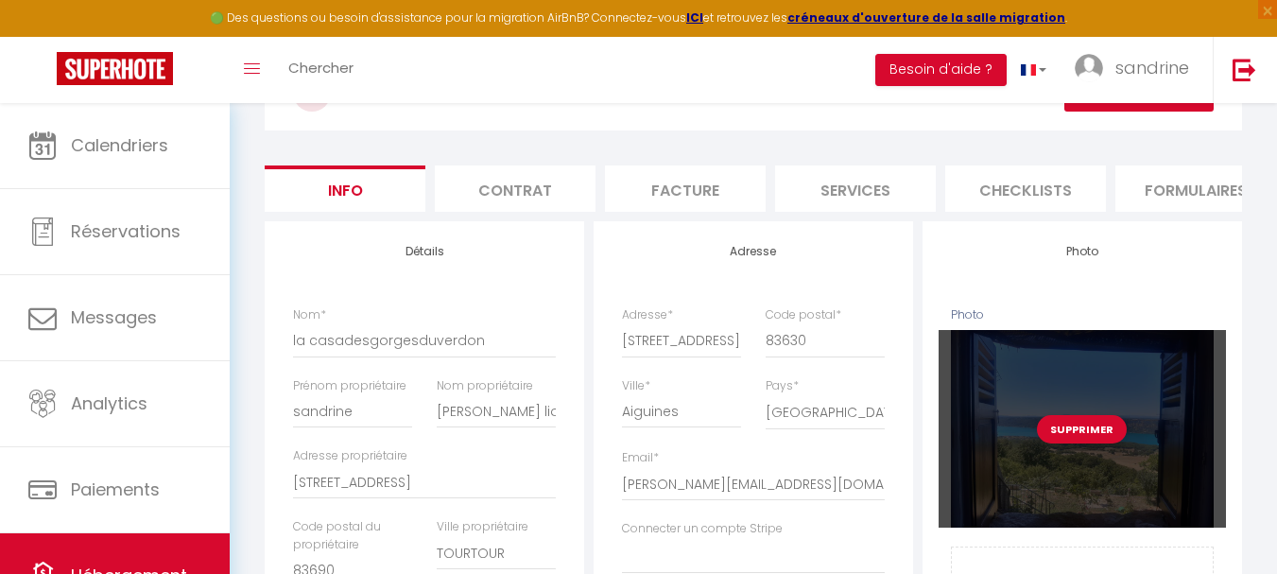
scroll to position [0, 0]
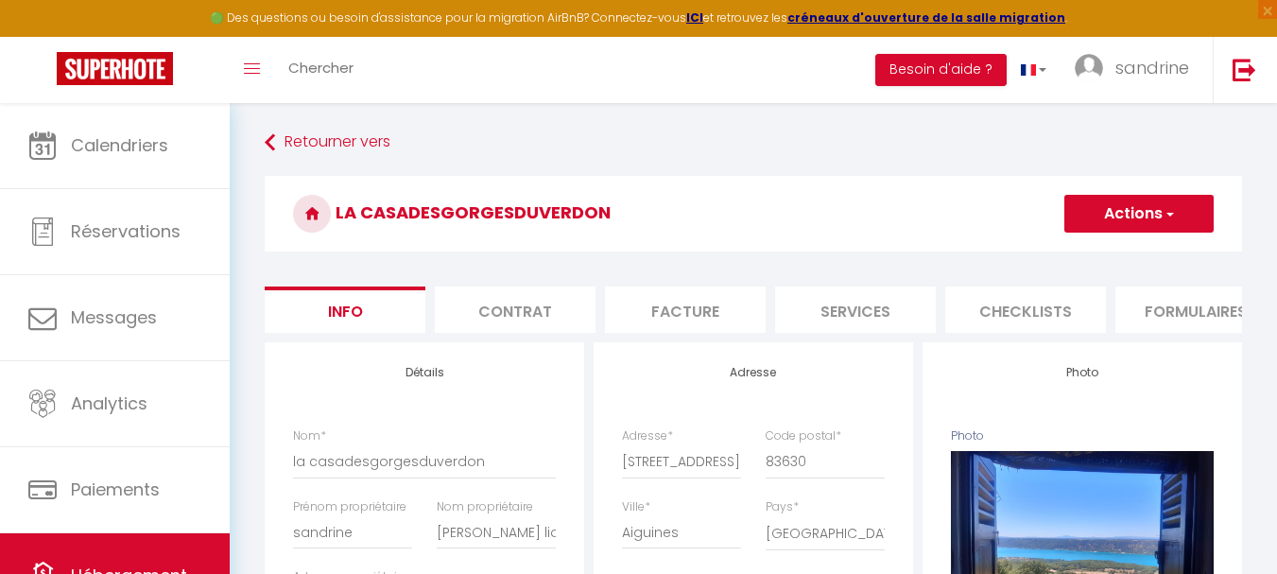
click at [1146, 212] on button "Actions" at bounding box center [1138, 214] width 149 height 38
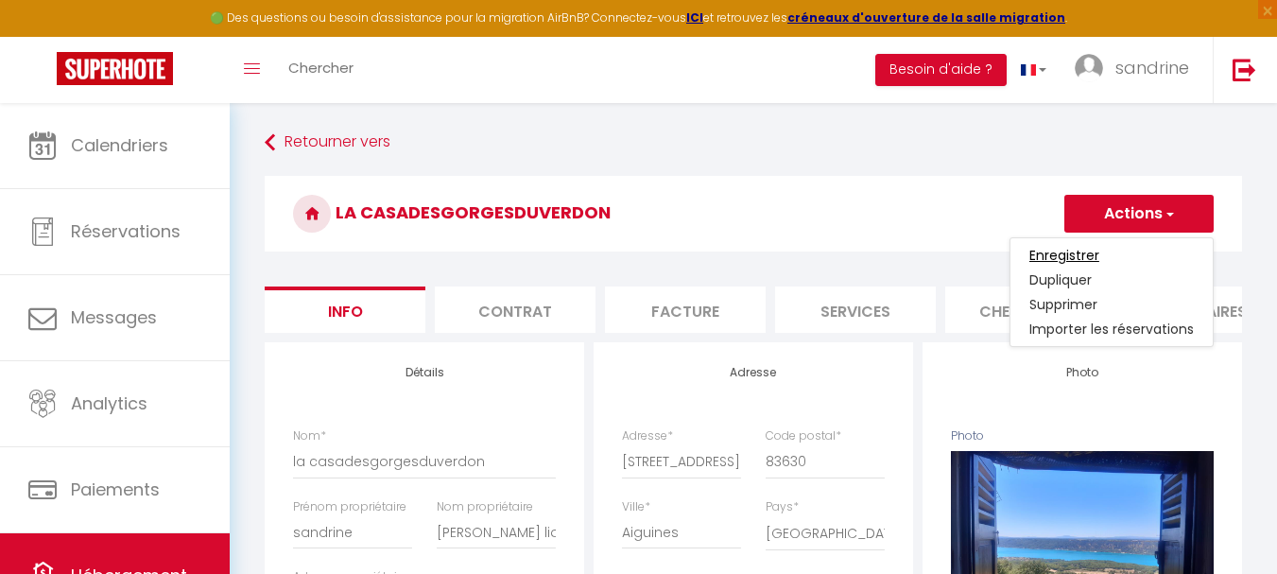
click at [1076, 255] on input "Enregistrer" at bounding box center [1064, 255] width 70 height 19
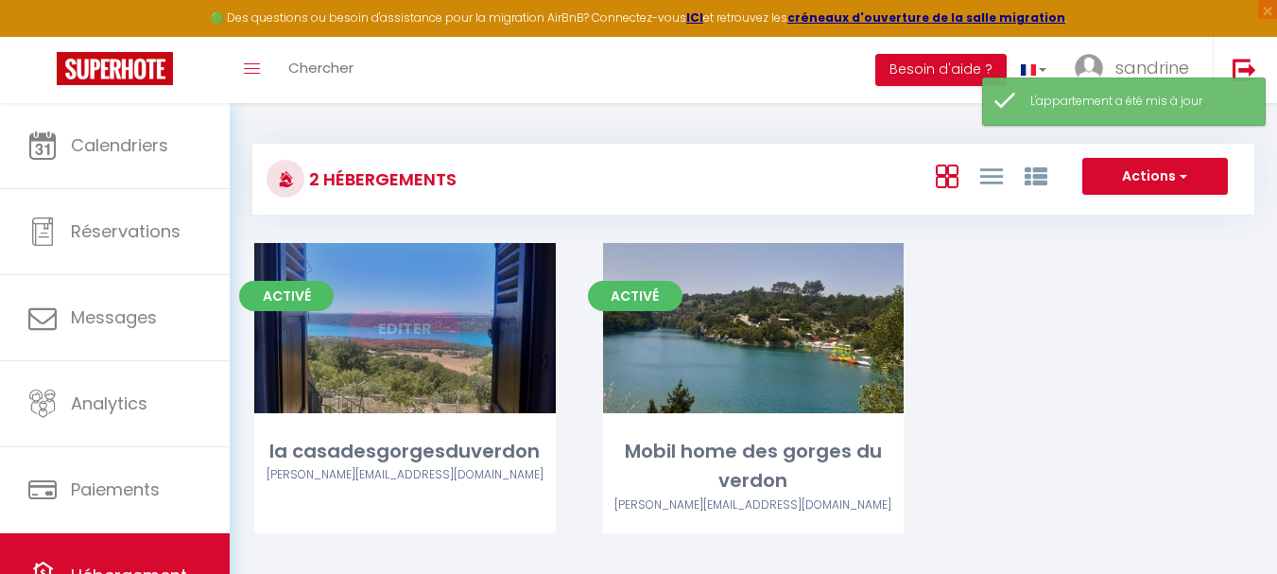
click at [447, 411] on div "Editer" at bounding box center [405, 328] width 302 height 170
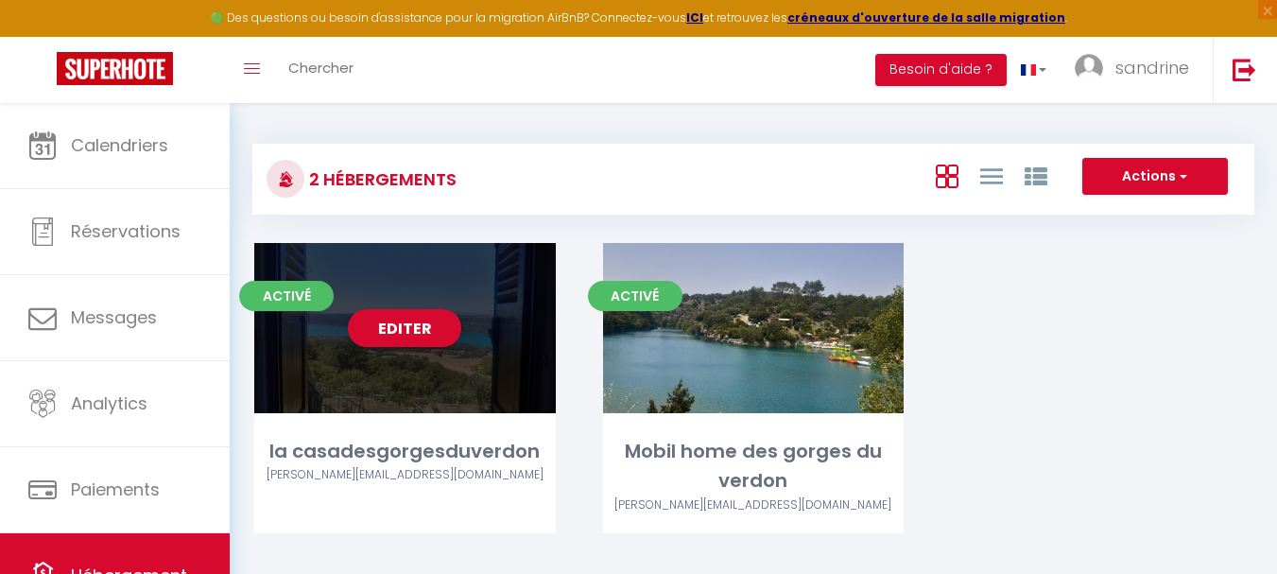
click at [443, 386] on div "Editer" at bounding box center [405, 328] width 302 height 170
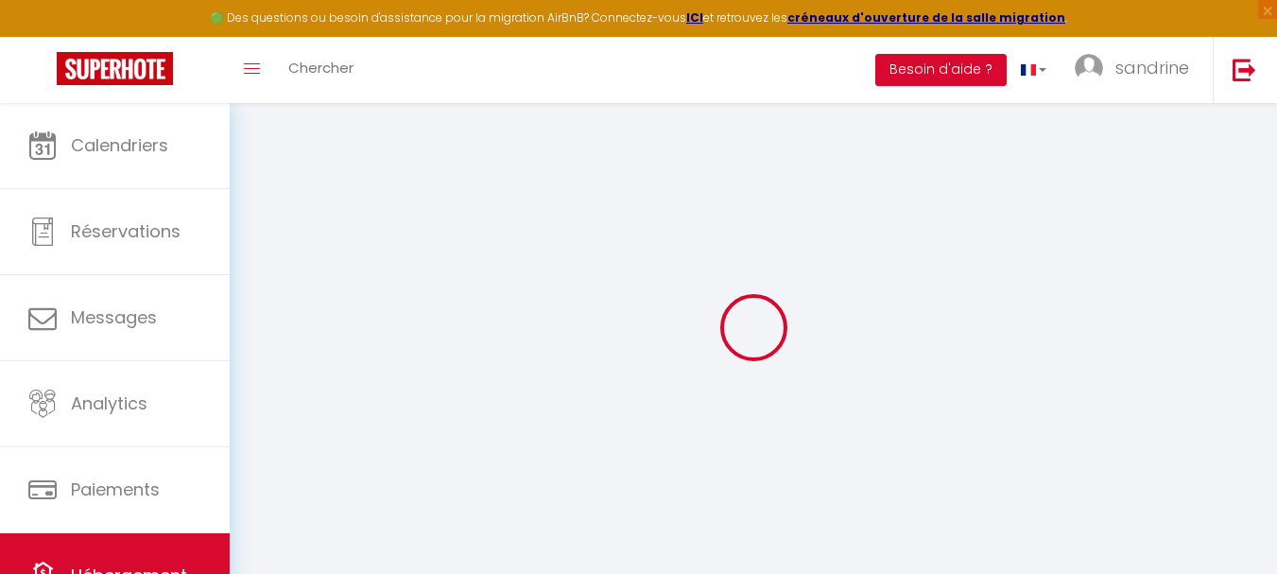
select select
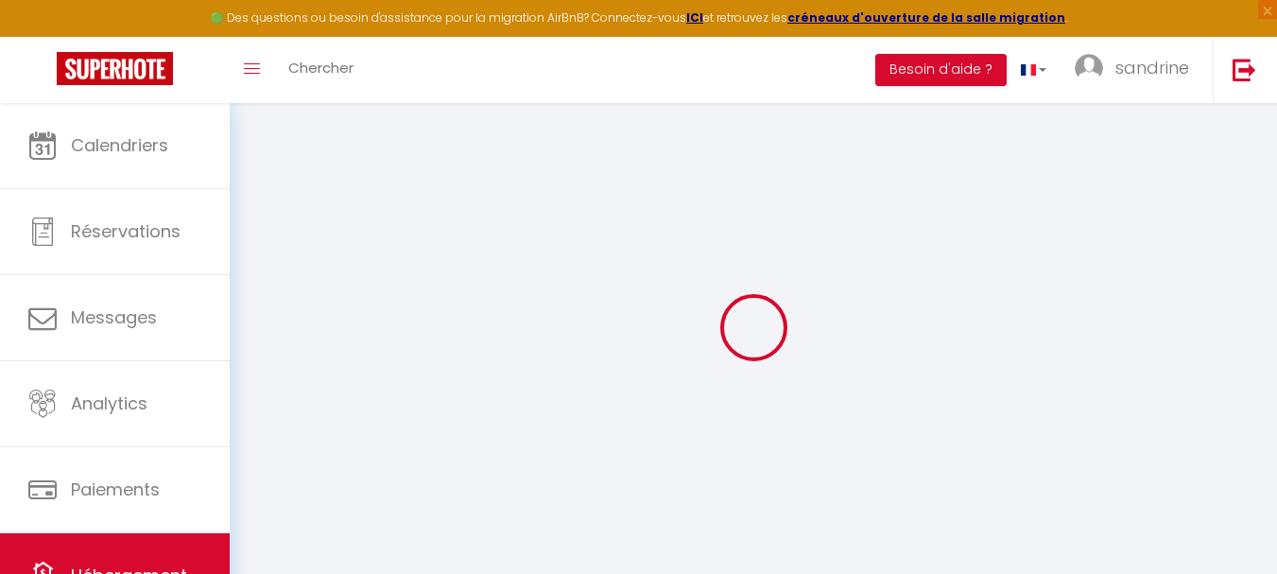
checkbox input "false"
select select
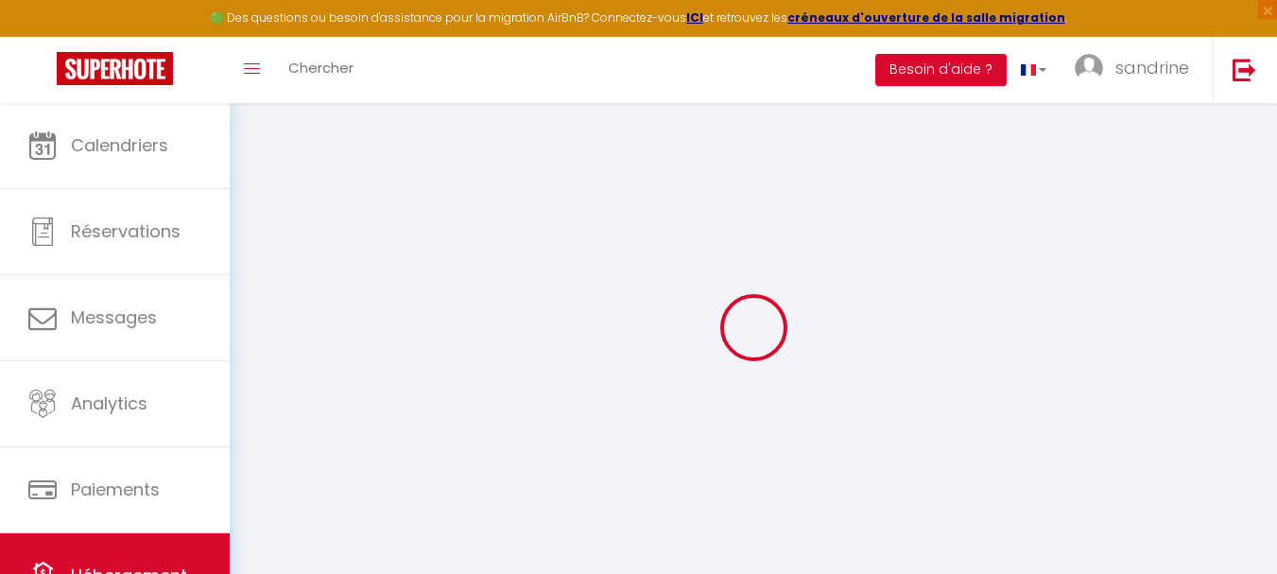
select select
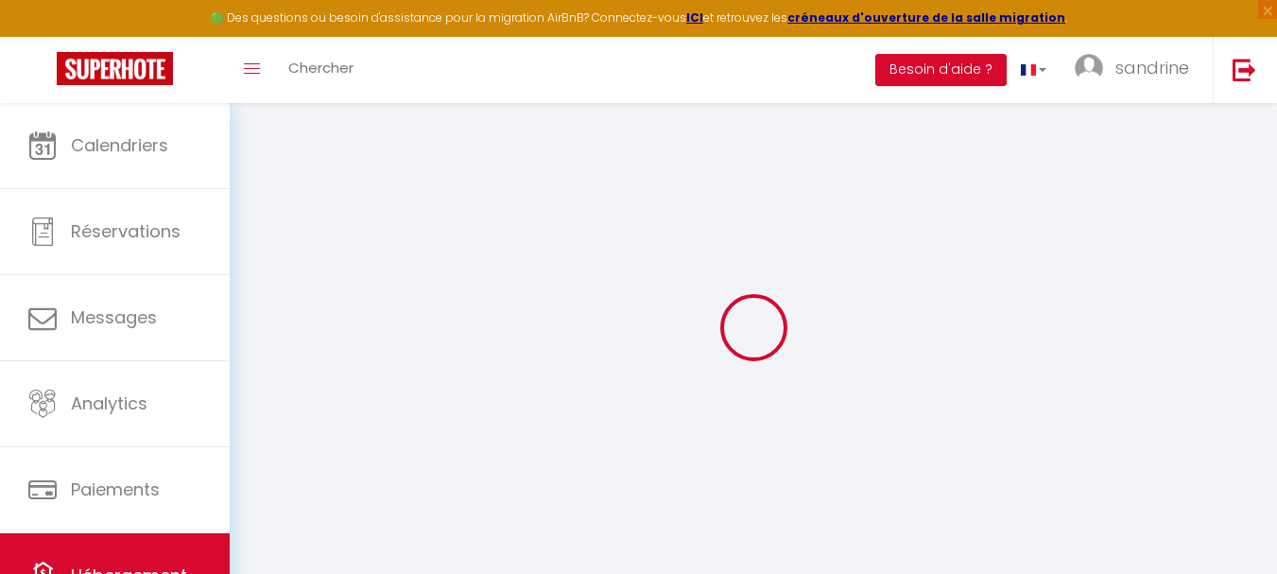
select select
checkbox input "false"
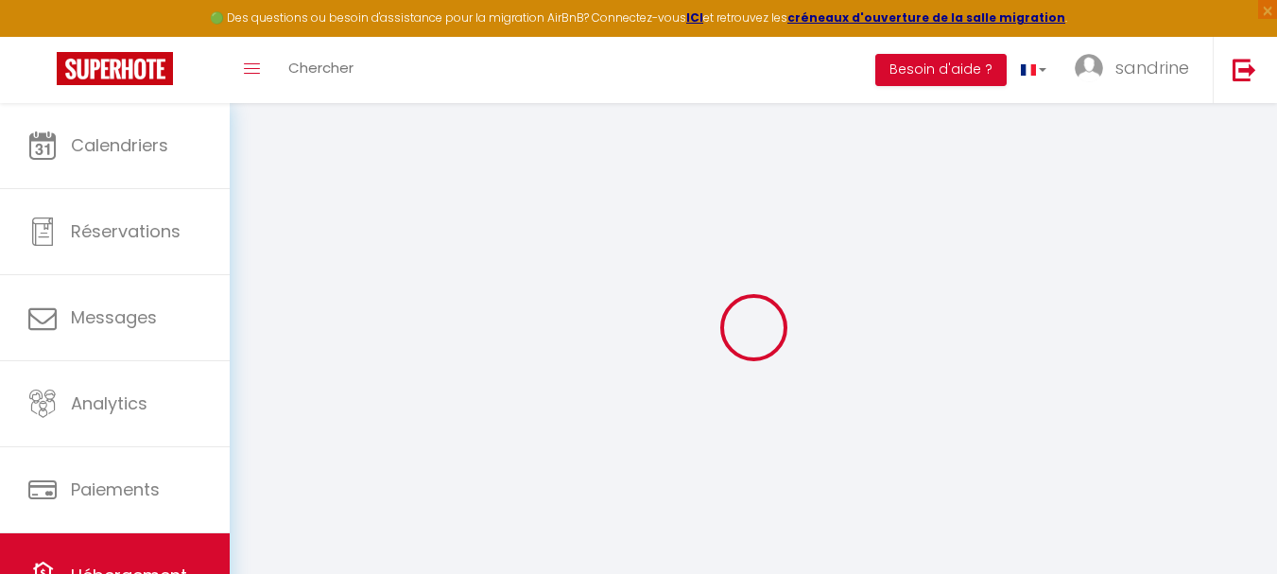
checkbox input "false"
select select
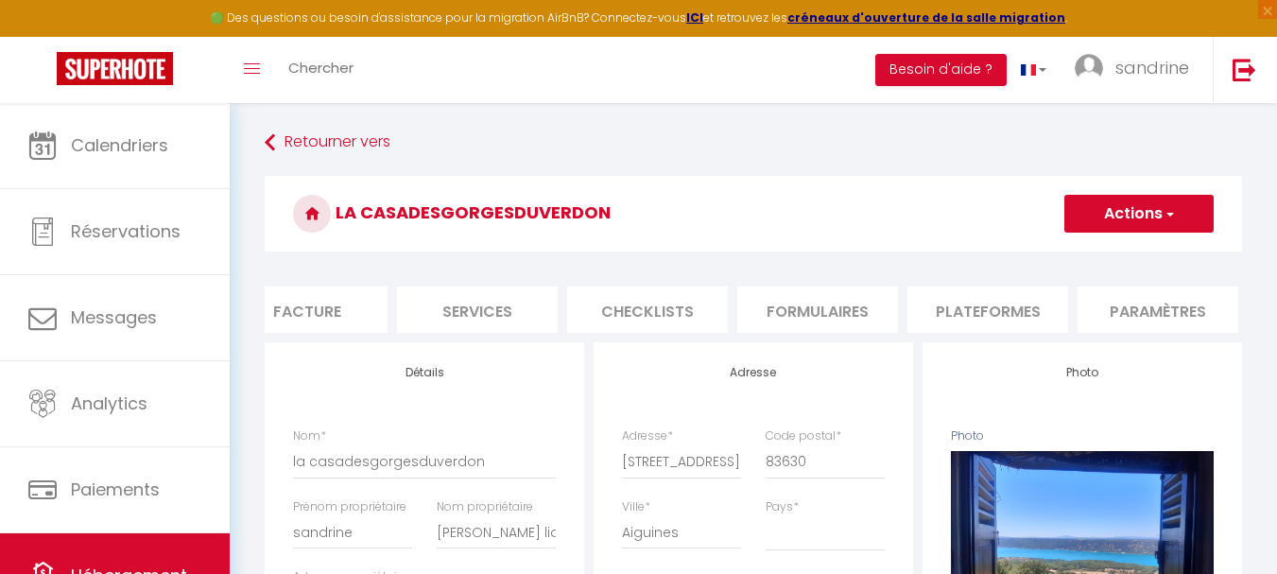
scroll to position [0, 416]
click at [1094, 316] on li "Paramètres" at bounding box center [1120, 309] width 161 height 46
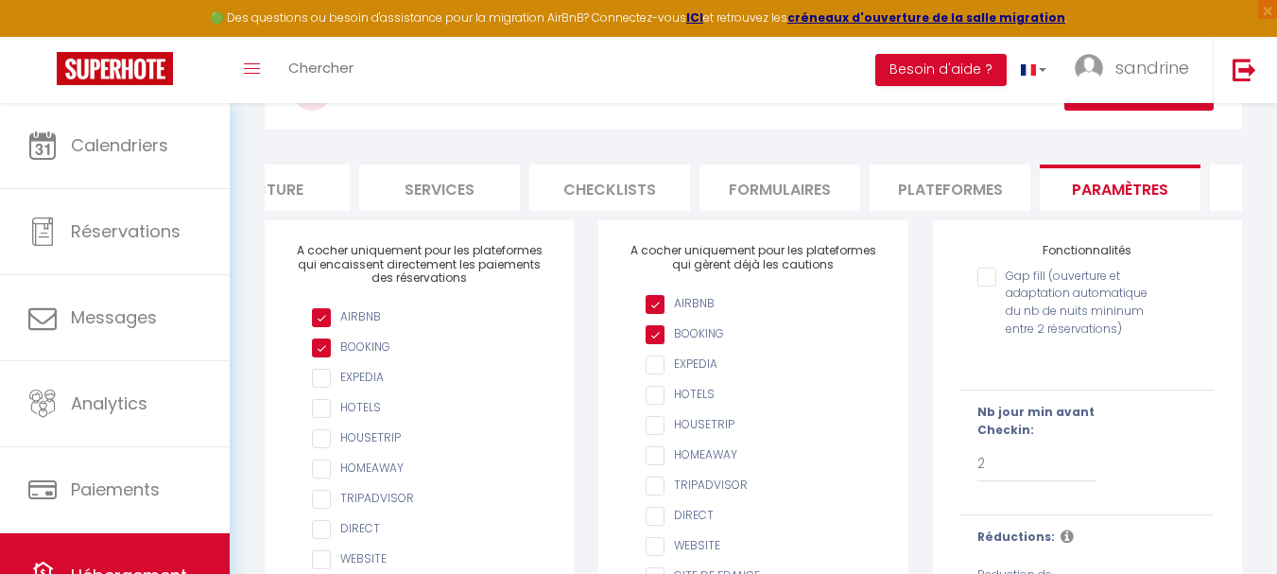
scroll to position [189, 0]
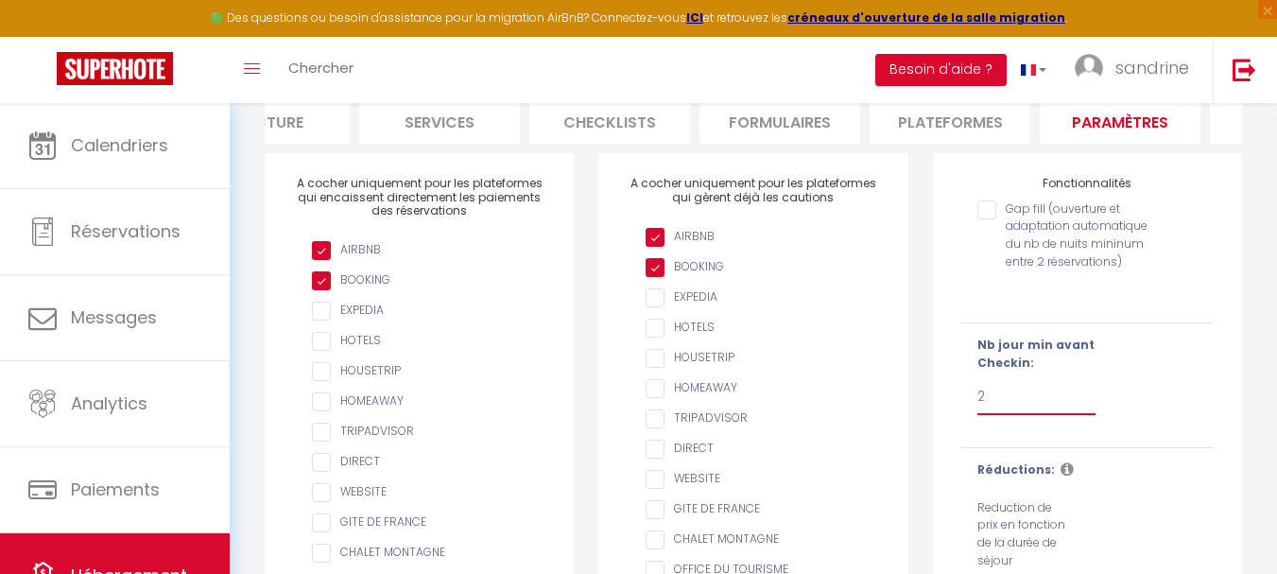
click at [1003, 408] on select "Pas de limite 1 2 3 4 5 6 7" at bounding box center [1036, 397] width 119 height 36
click at [977, 392] on select "Pas de limite 1 2 3 4 5 6 7" at bounding box center [1036, 397] width 119 height 36
click at [1009, 413] on select "Pas de limite 1 2 3 4 5 6 7" at bounding box center [1036, 397] width 119 height 36
click at [977, 392] on select "Pas de limite 1 2 3 4 5 6 7" at bounding box center [1036, 397] width 119 height 36
click at [1010, 412] on select "Pas de limite 1 2 3 4 5 6 7" at bounding box center [1036, 397] width 119 height 36
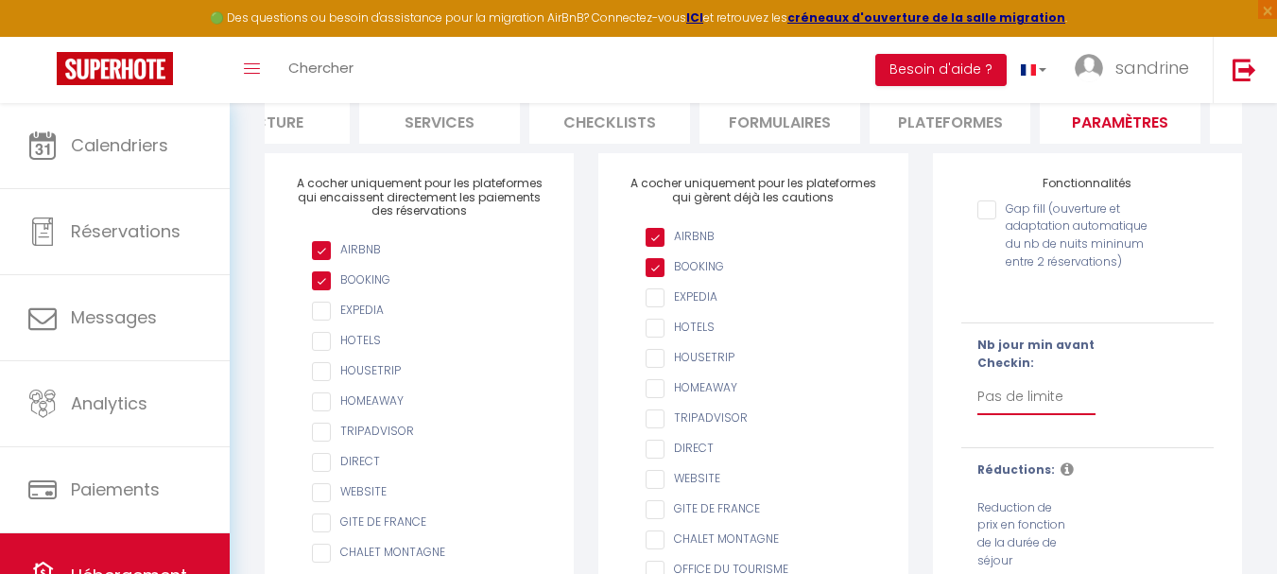
click at [977, 392] on select "Pas de limite 1 2 3 4 5 6 7" at bounding box center [1036, 397] width 119 height 36
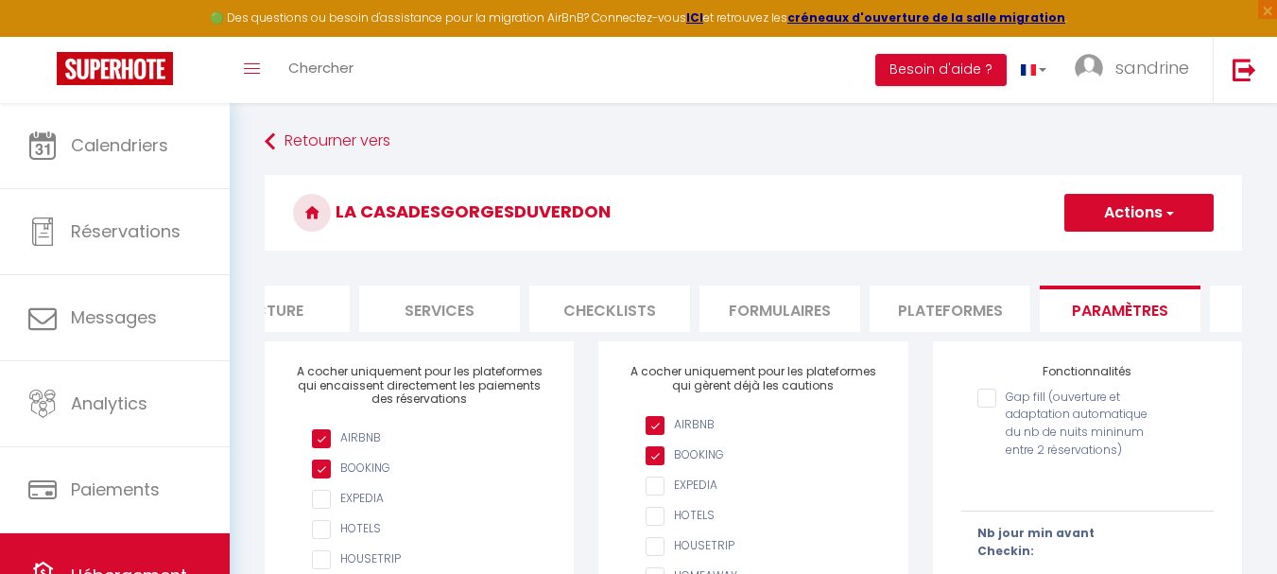
scroll to position [0, 0]
click at [1119, 209] on button "Actions" at bounding box center [1138, 214] width 149 height 38
click at [1124, 259] on input "Enregistrer" at bounding box center [1117, 255] width 70 height 19
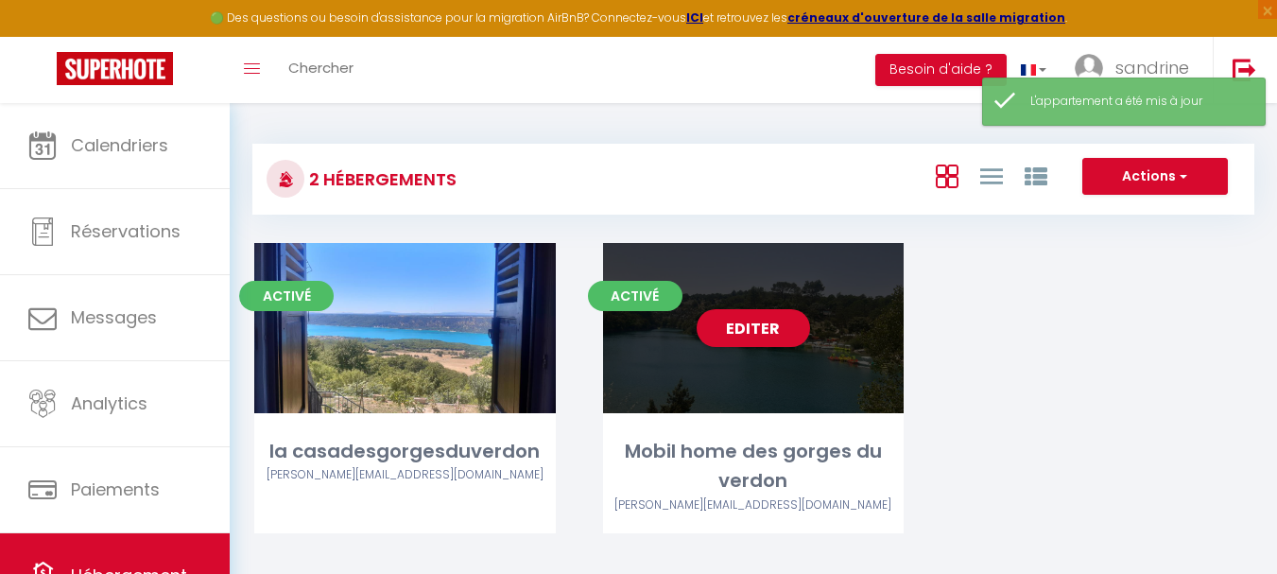
click at [782, 357] on div "Editer" at bounding box center [754, 328] width 302 height 170
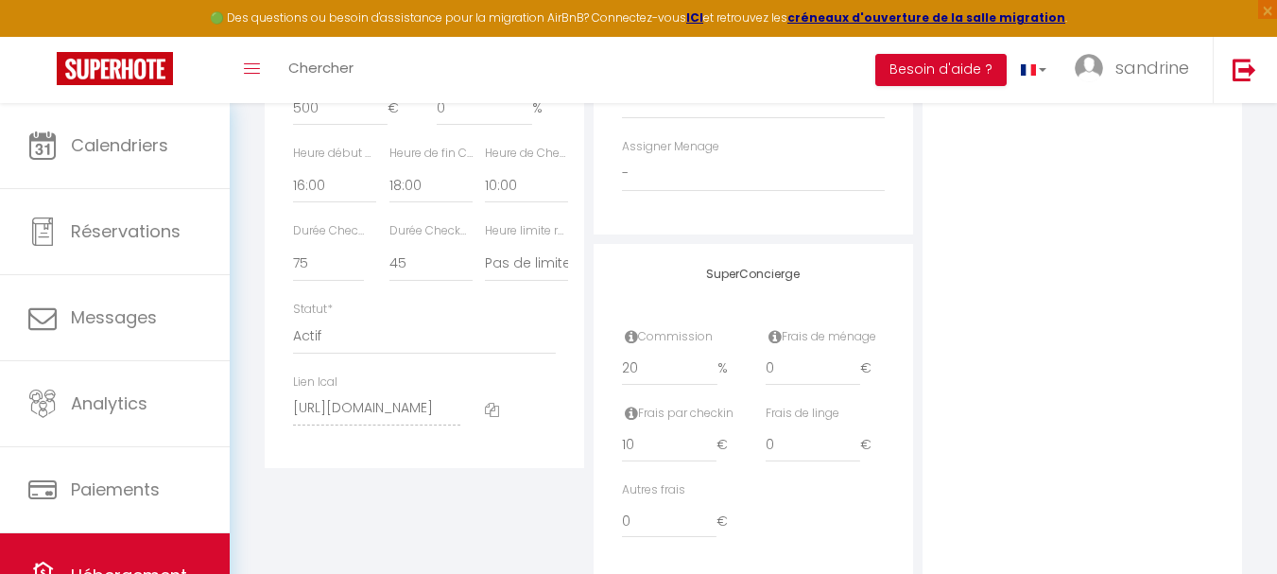
scroll to position [1040, 0]
click at [311, 279] on select "15 30 45 60 75 90 105 120 135 150 165 180 195 210" at bounding box center [328, 261] width 71 height 36
click at [293, 257] on select "15 30 45 60 75 90 105 120 135 150 165 180 195 210" at bounding box center [328, 261] width 71 height 36
click at [433, 279] on select "15 30 45 60 75 90 105 120 135 150 165 180 195 210" at bounding box center [430, 261] width 83 height 36
click at [389, 257] on select "15 30 45 60 75 90 105 120 135 150 165 180 195 210" at bounding box center [430, 261] width 83 height 36
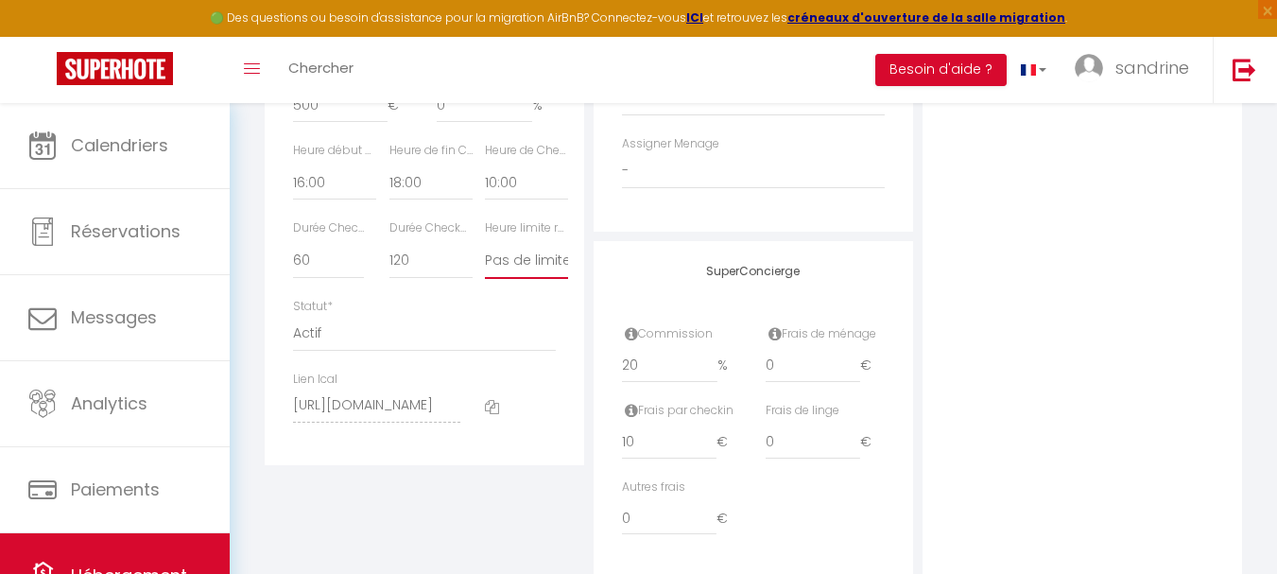
click at [550, 277] on select "Pas de limite 01:00 02:00 03:00 04:00 05:00 06:00 07:00 08:00 09:00 10:00 11:00…" at bounding box center [526, 261] width 83 height 36
click at [485, 257] on select "Pas de limite 01:00 02:00 03:00 04:00 05:00 06:00 07:00 08:00 09:00 10:00 11:00…" at bounding box center [526, 261] width 83 height 36
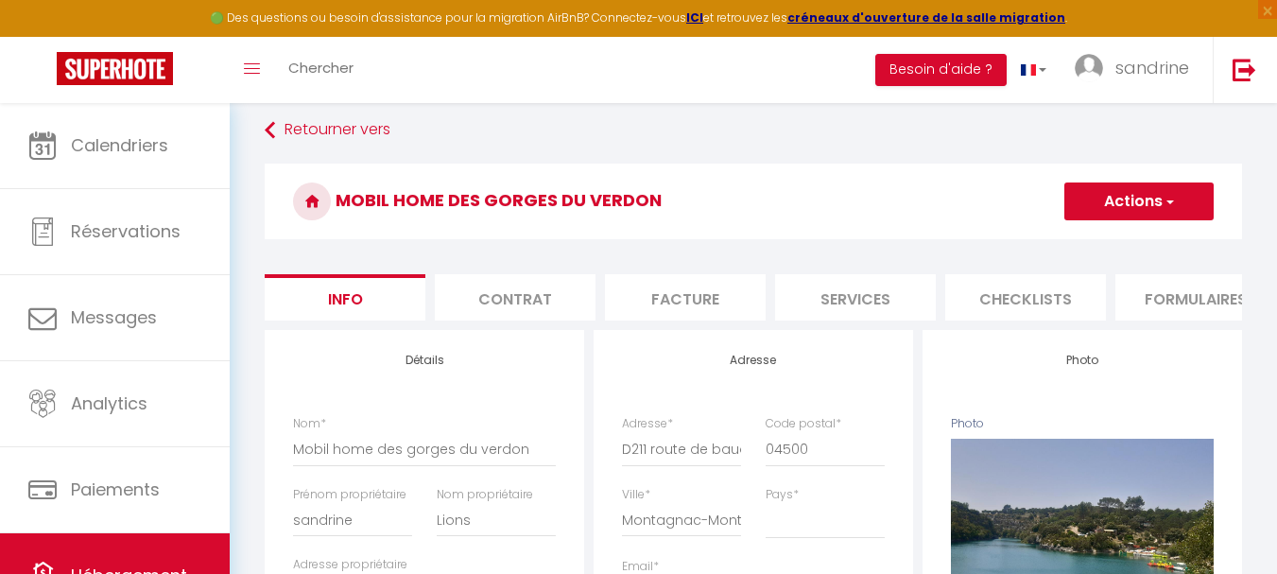
scroll to position [0, 0]
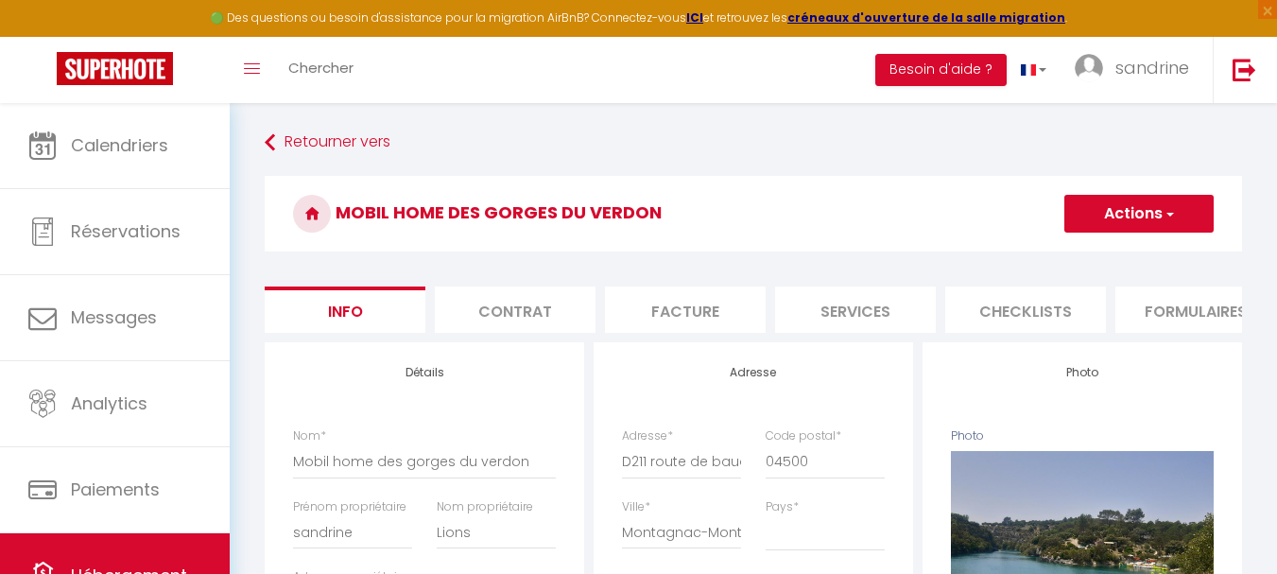
click at [1134, 220] on button "Actions" at bounding box center [1138, 214] width 149 height 38
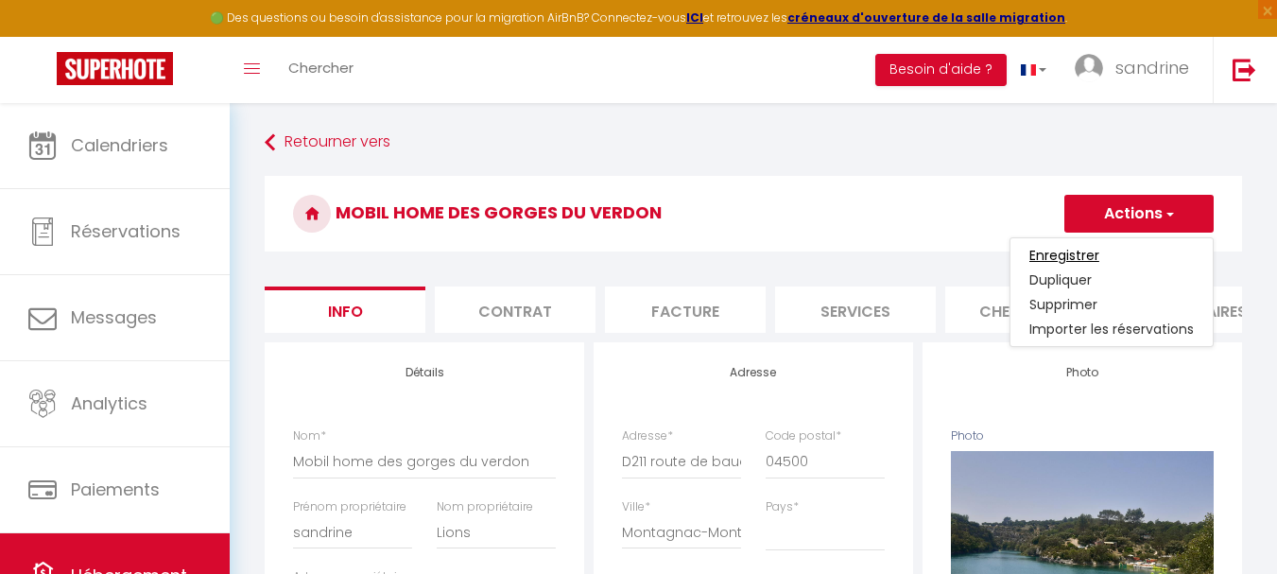
click at [1058, 255] on input "Enregistrer" at bounding box center [1064, 255] width 70 height 19
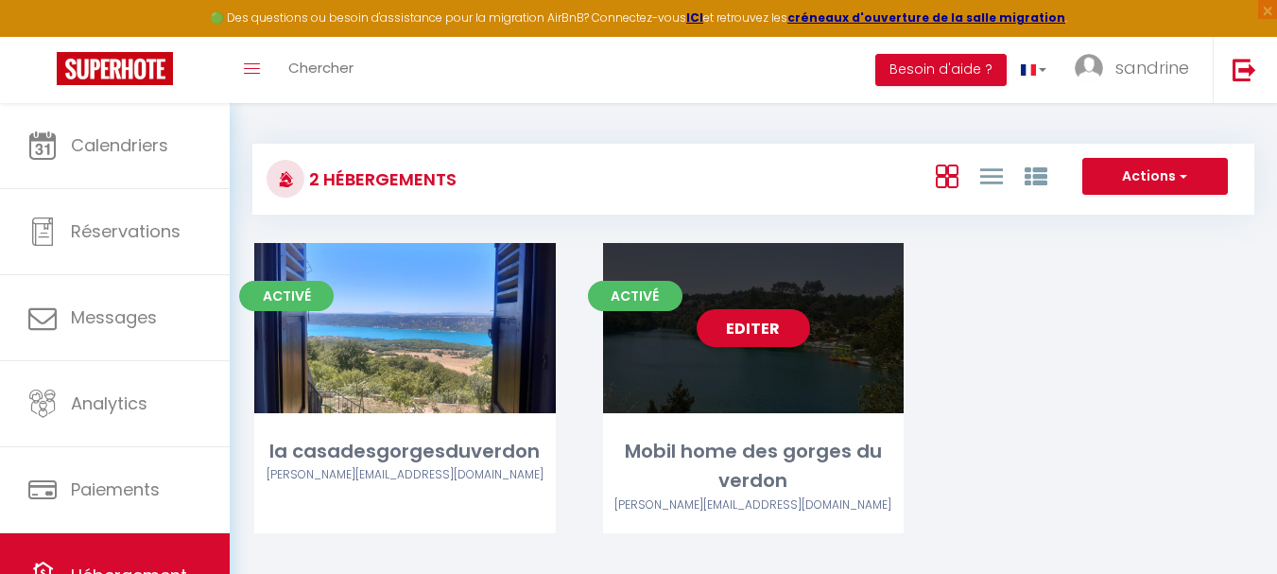
click at [785, 375] on div "Editer" at bounding box center [754, 328] width 302 height 170
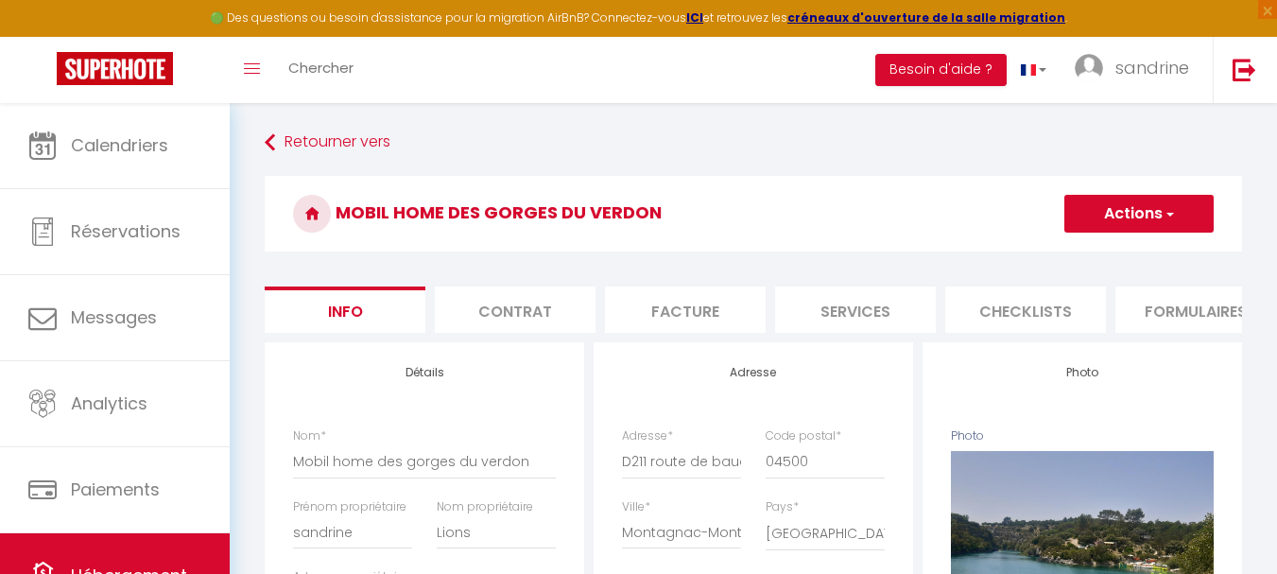
scroll to position [0, 724]
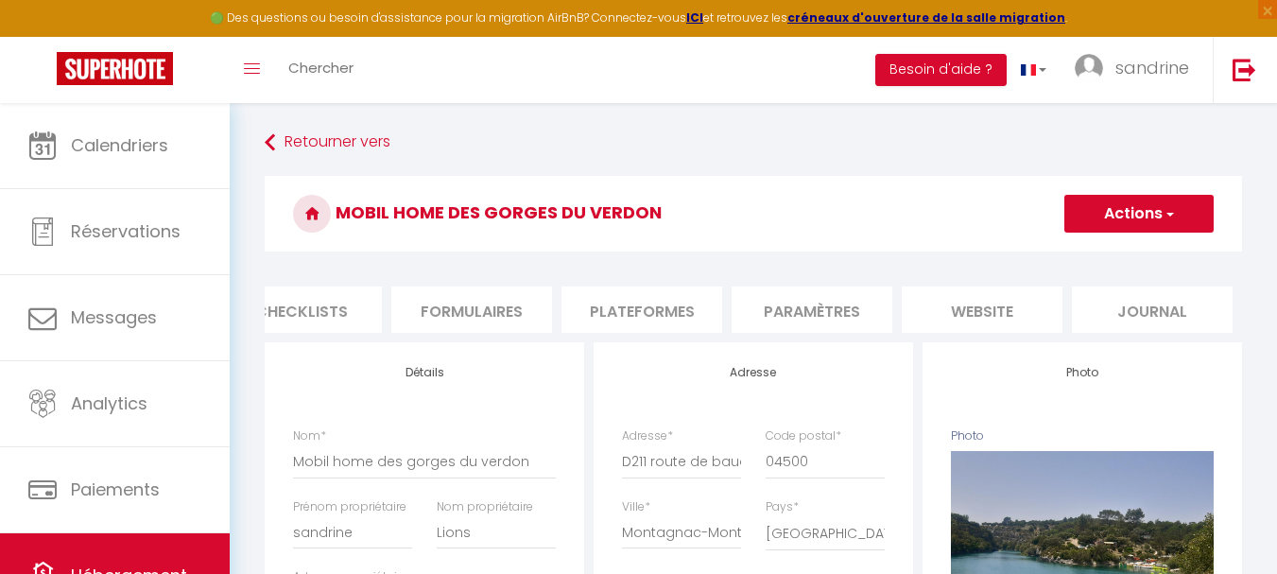
click at [818, 327] on li "Paramètres" at bounding box center [812, 309] width 161 height 46
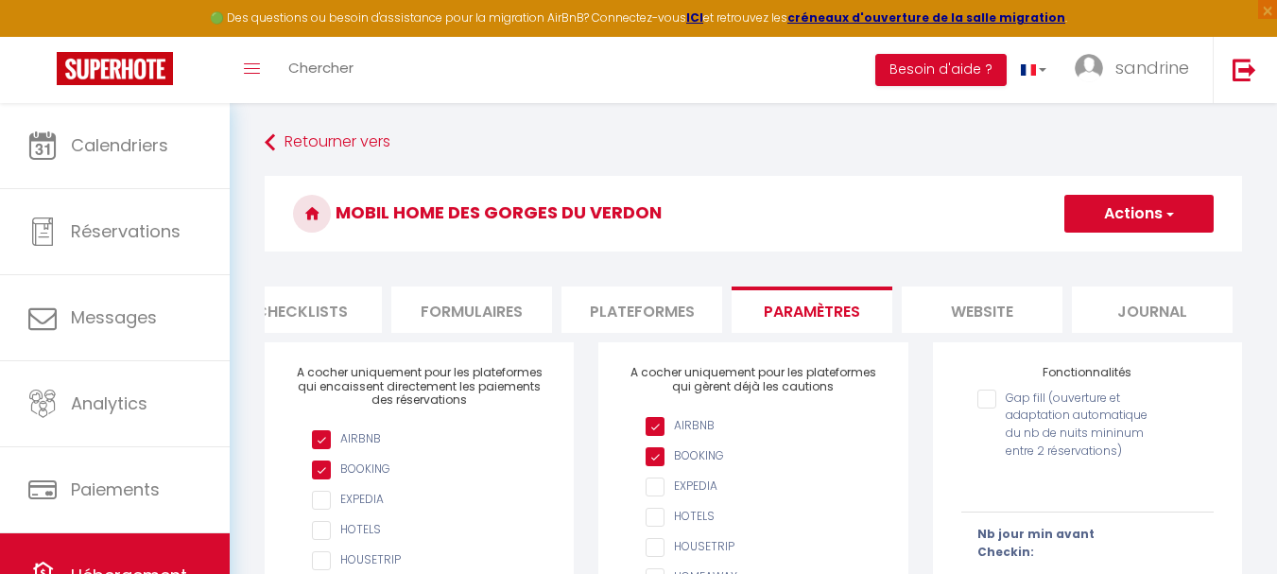
click at [654, 466] on input "AIRBNB" at bounding box center [762, 456] width 233 height 19
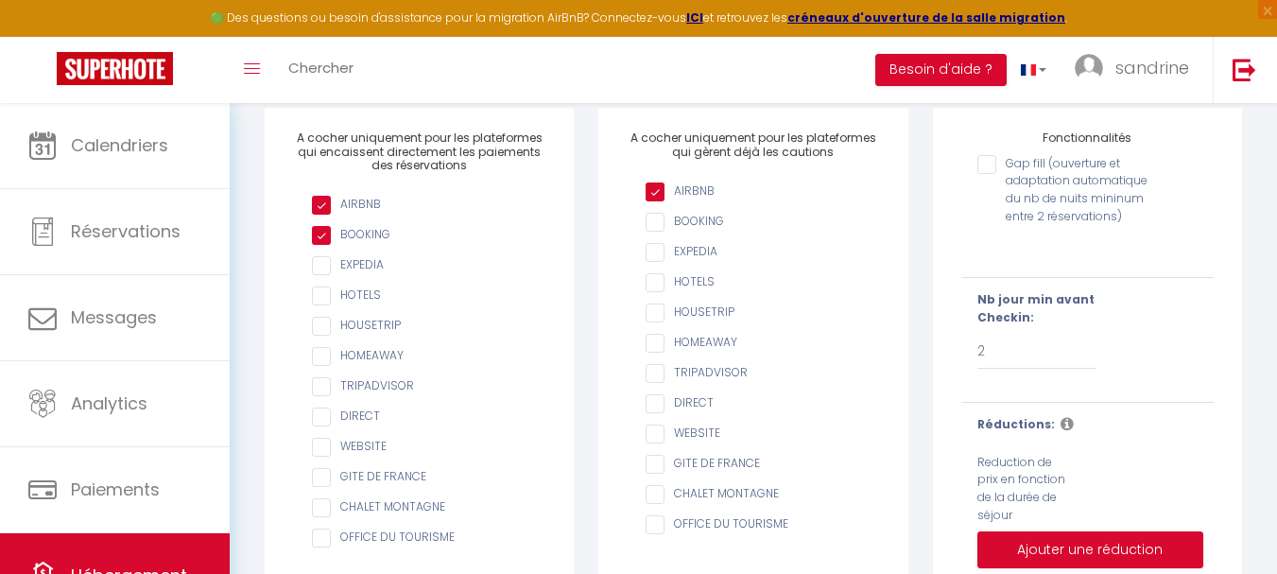
scroll to position [284, 0]
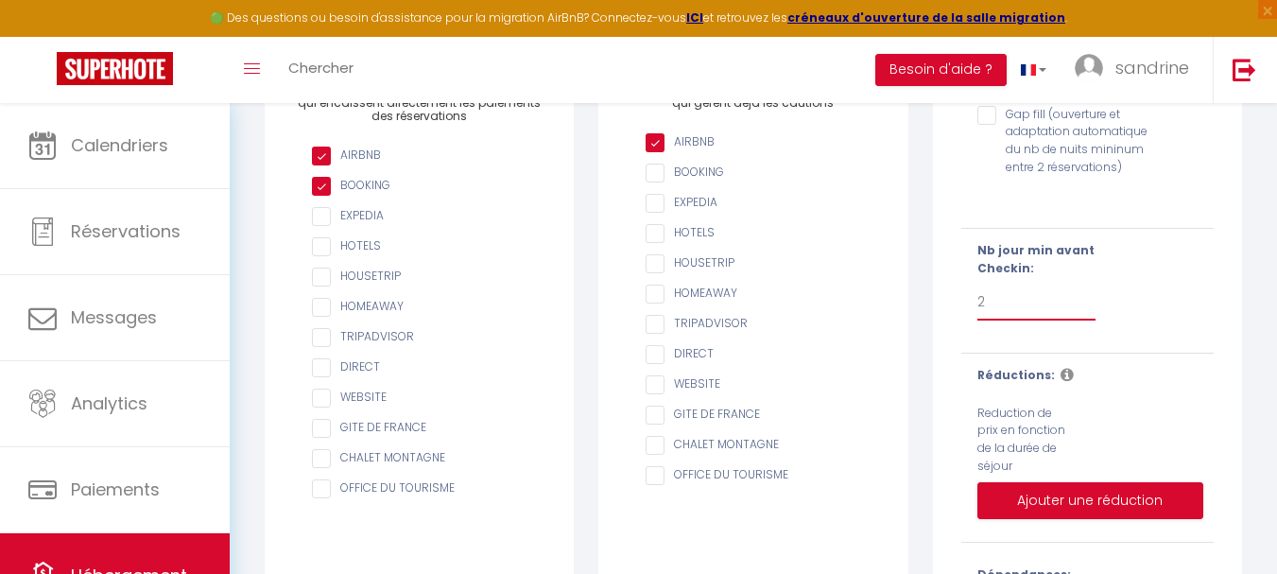
click at [996, 320] on select "Pas de limite 1 2 3 4 5 6 7" at bounding box center [1036, 303] width 119 height 36
click at [977, 298] on select "Pas de limite 1 2 3 4 5 6 7" at bounding box center [1036, 303] width 119 height 36
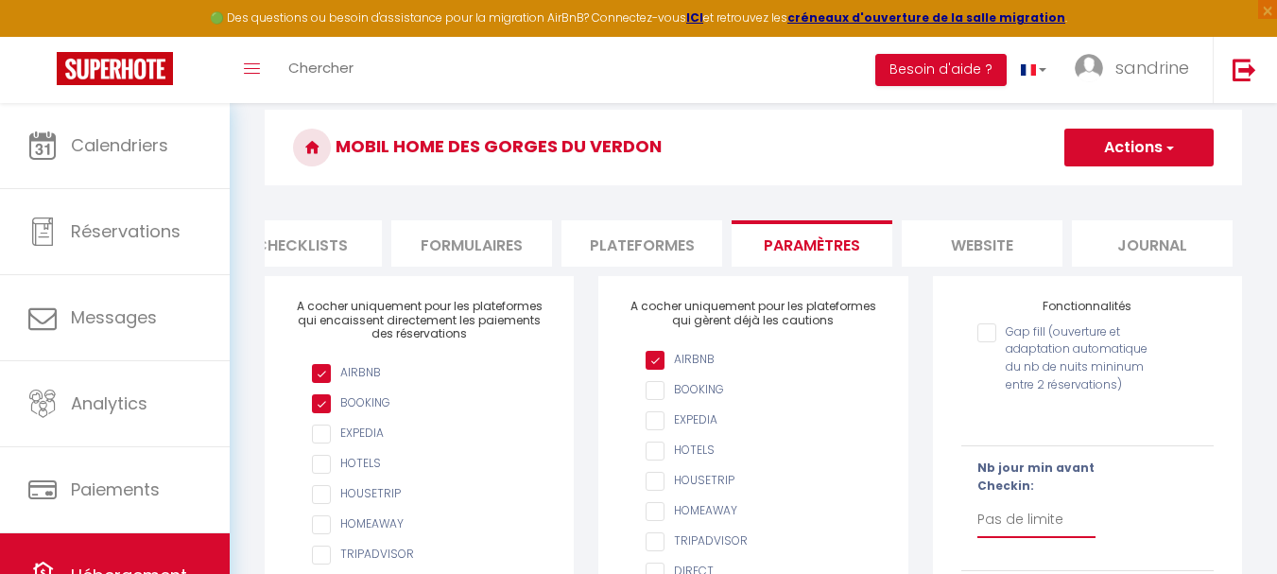
scroll to position [0, 0]
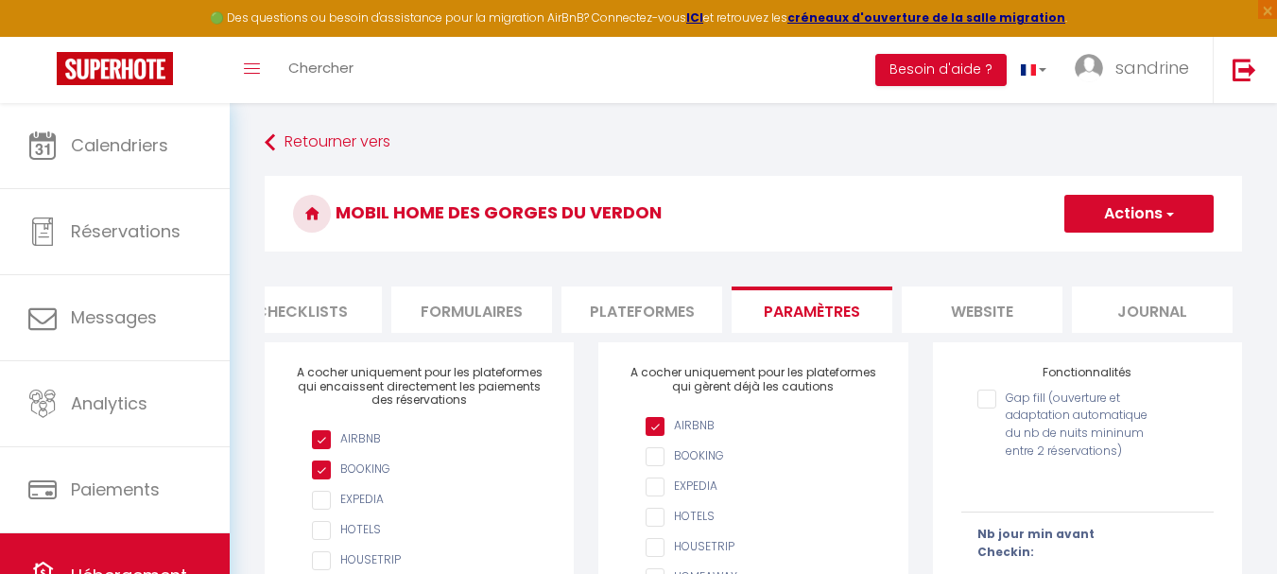
click at [1133, 217] on button "Actions" at bounding box center [1138, 214] width 149 height 38
click at [1119, 253] on input "Enregistrer" at bounding box center [1117, 255] width 70 height 19
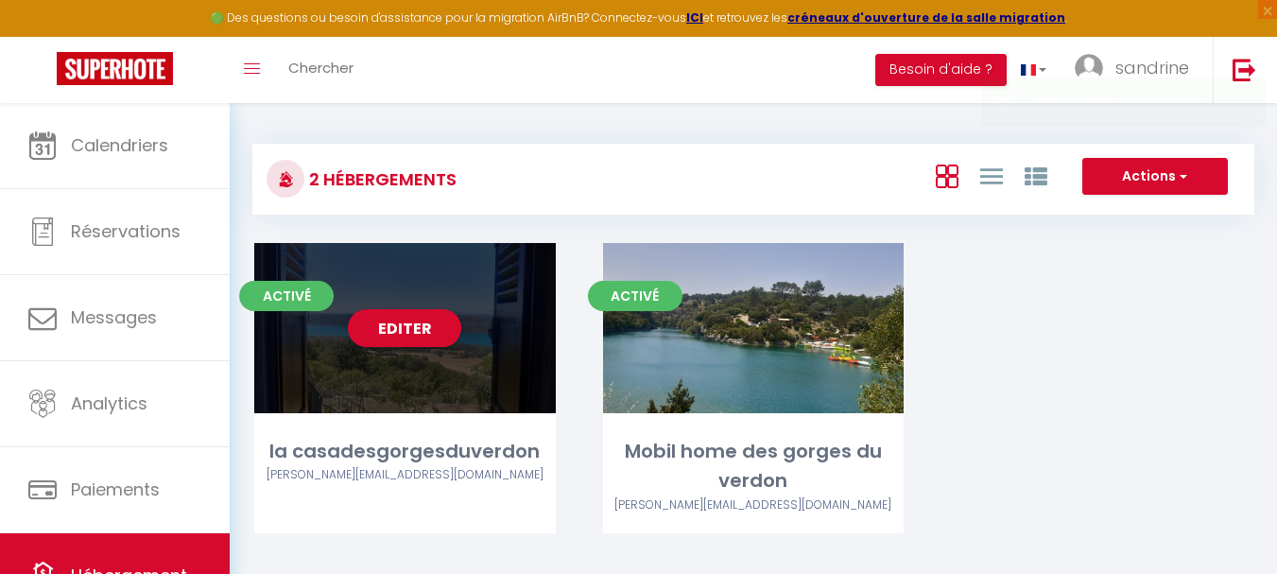
click at [415, 404] on div "Editer" at bounding box center [405, 328] width 302 height 170
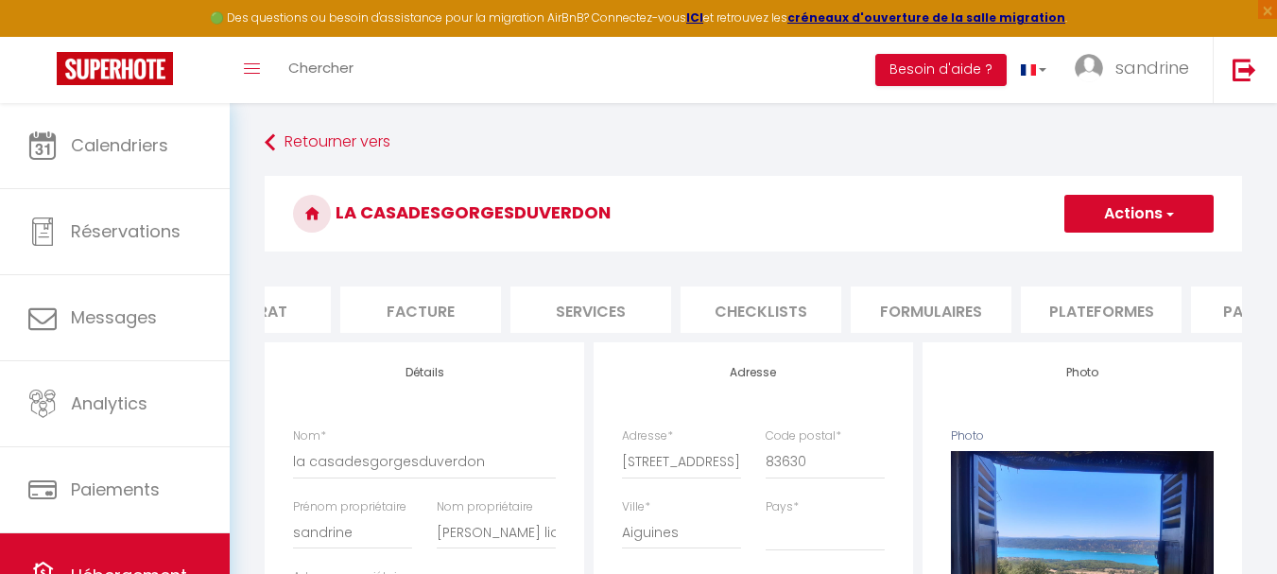
scroll to position [0, 303]
click at [1201, 312] on li "Paramètres" at bounding box center [1233, 309] width 161 height 46
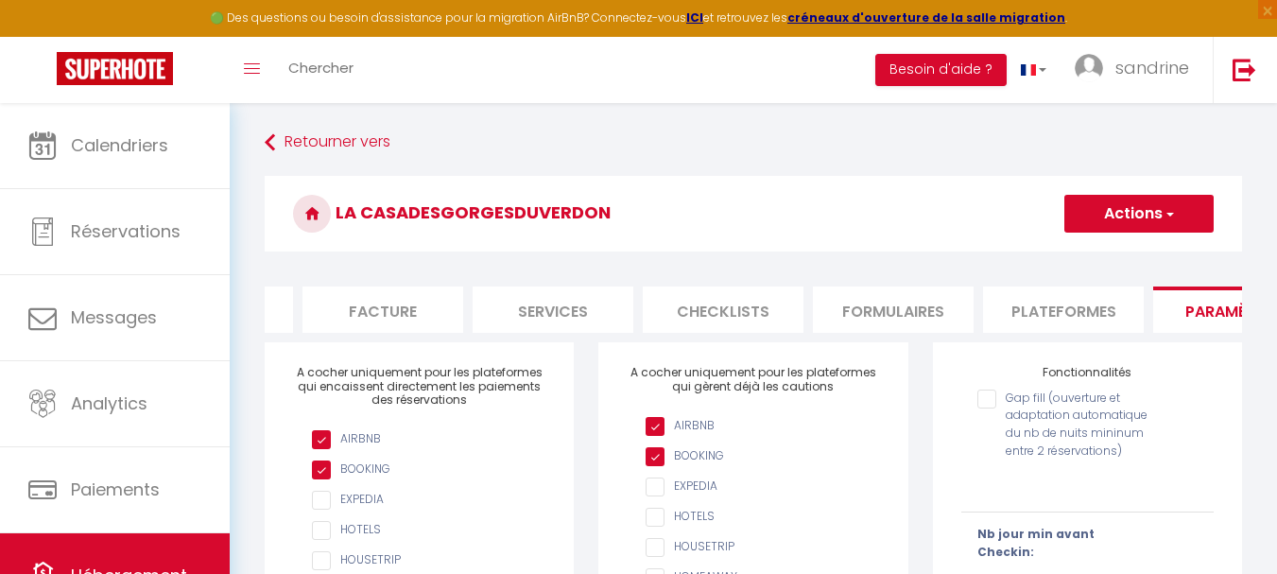
click at [658, 466] on input "AIRBNB" at bounding box center [762, 456] width 233 height 19
click at [1093, 228] on button "Actions" at bounding box center [1138, 214] width 149 height 38
click at [1113, 259] on input "Enregistrer" at bounding box center [1117, 255] width 70 height 19
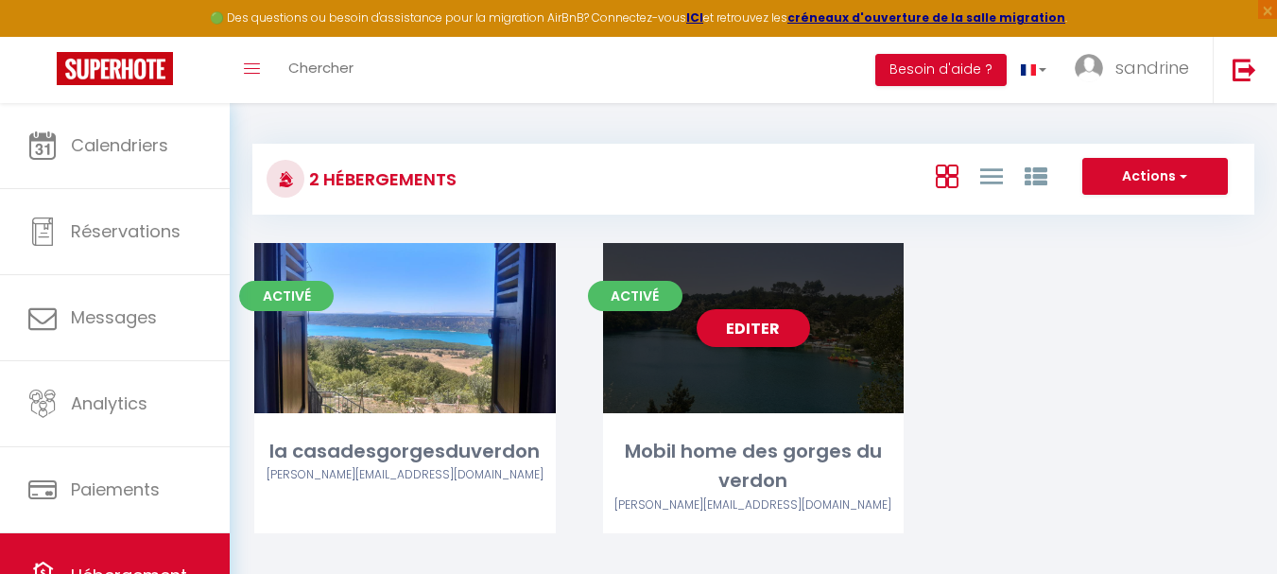
click at [816, 397] on div "Editer" at bounding box center [754, 328] width 302 height 170
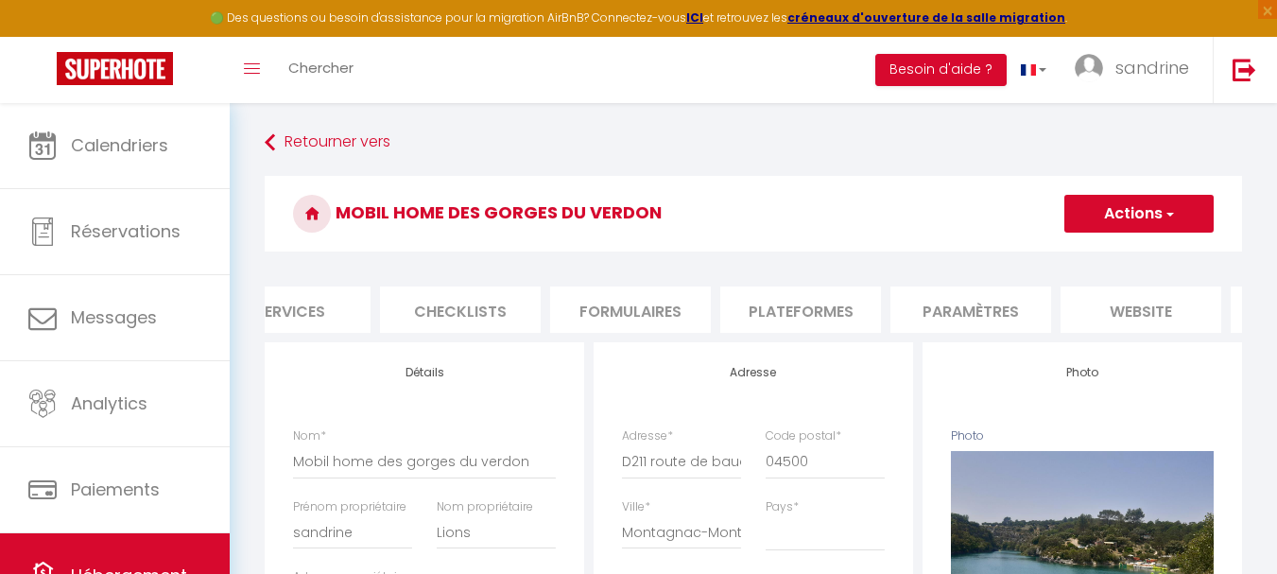
scroll to position [0, 567]
click at [1177, 321] on li "website" at bounding box center [1139, 309] width 161 height 46
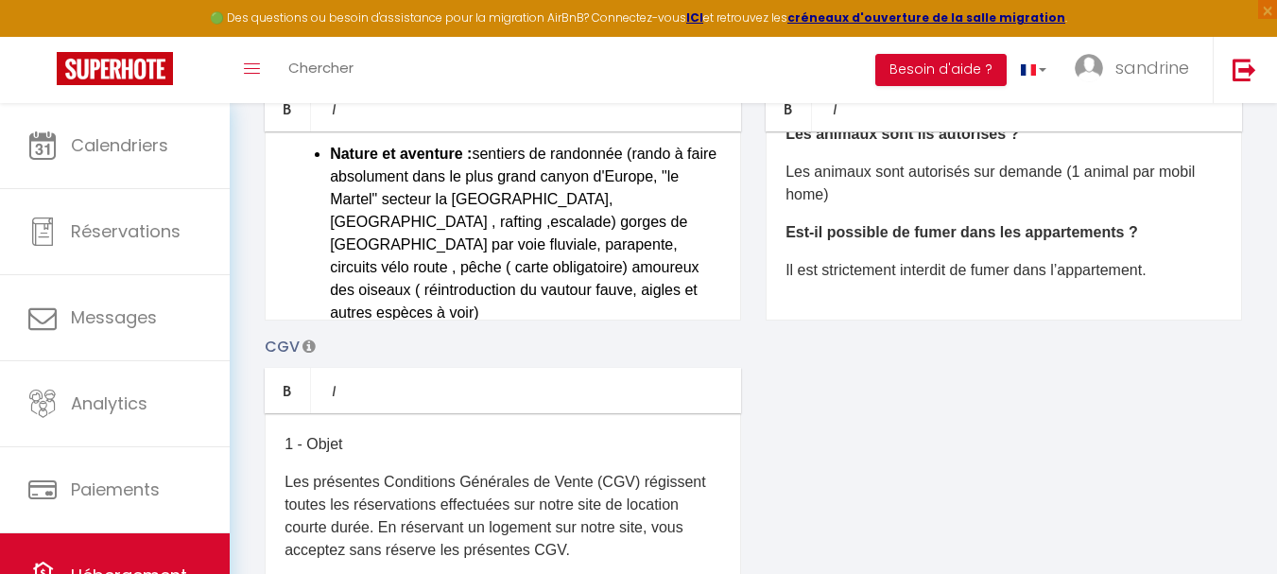
scroll to position [1040, 0]
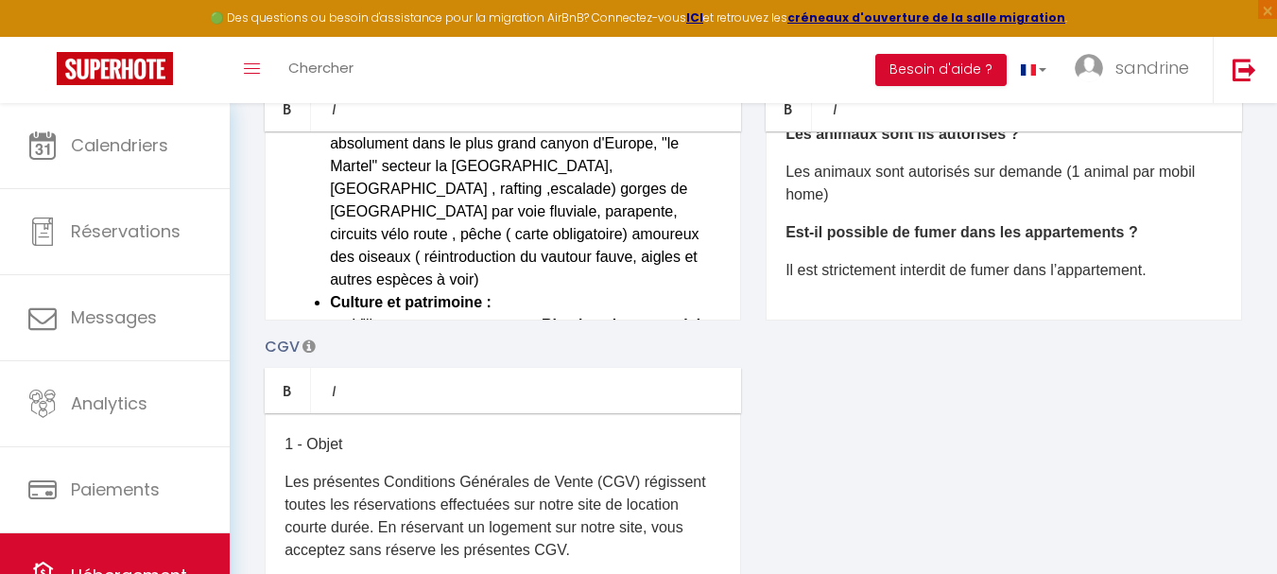
click at [671, 228] on li "Nature et aventure : sentiers de randonnée (rando à faire absolument dans le pl…" at bounding box center [525, 201] width 391 height 182
drag, startPoint x: 663, startPoint y: 228, endPoint x: 539, endPoint y: 233, distance: 124.0
click at [539, 233] on li "Nature et aventure : sentiers de randonnée (rando à faire absolument dans le pl…" at bounding box center [525, 201] width 391 height 182
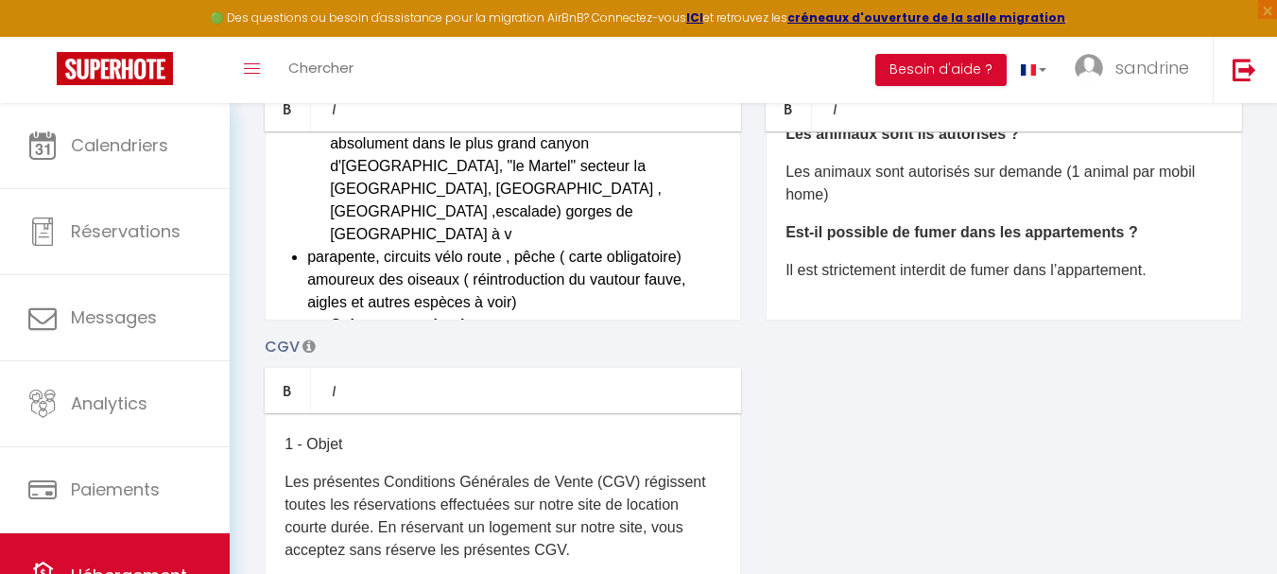
click at [570, 225] on li "Nature et aventure : sentiers de randonnée (rando à faire absolument dans le pl…" at bounding box center [525, 178] width 391 height 136
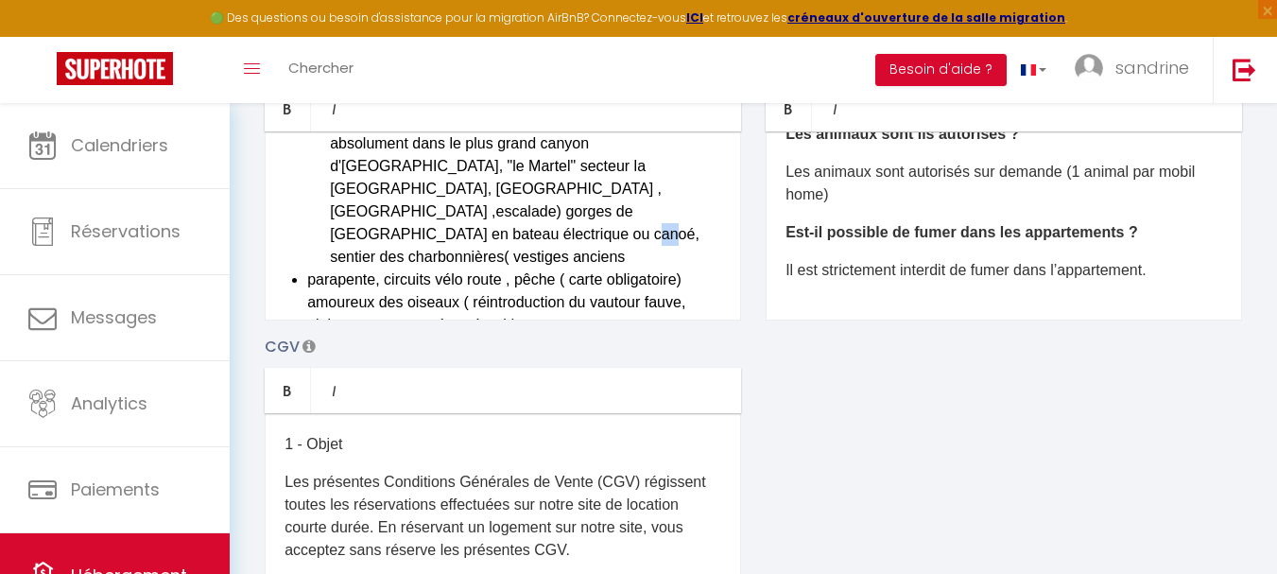
click at [696, 251] on li "Nature et aventure : sentiers de randonnée (rando à faire absolument dans le pl…" at bounding box center [525, 189] width 391 height 159
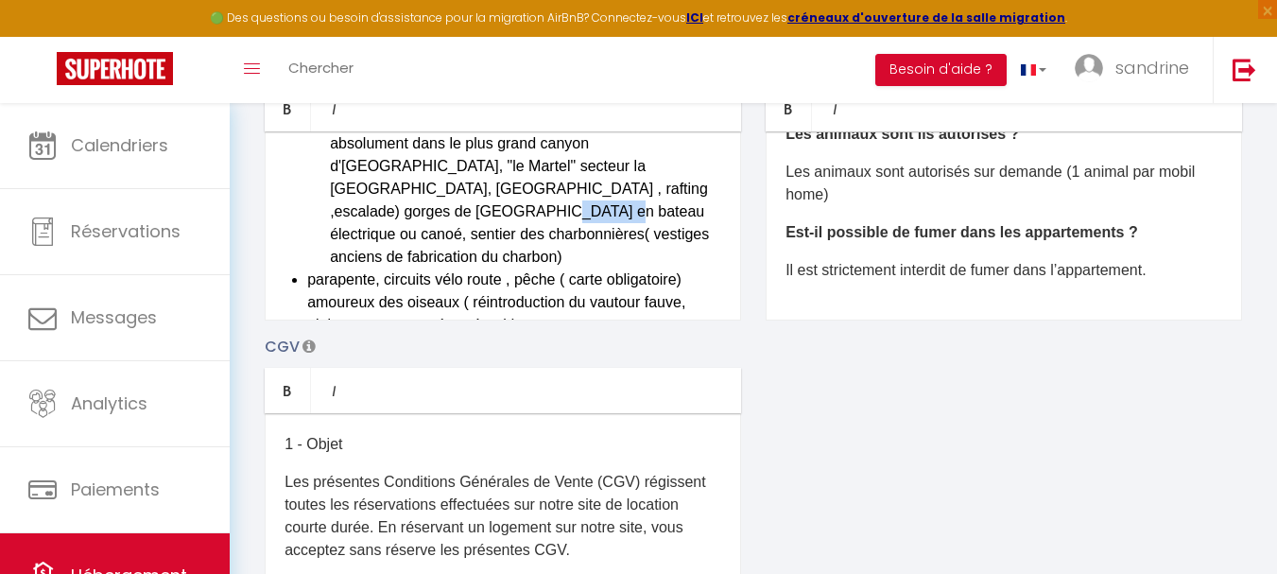
drag, startPoint x: 451, startPoint y: 249, endPoint x: 401, endPoint y: 251, distance: 50.2
click at [401, 251] on li "Nature et aventure : sentiers de randonnée (rando à faire absolument dans le pl…" at bounding box center [525, 189] width 391 height 159
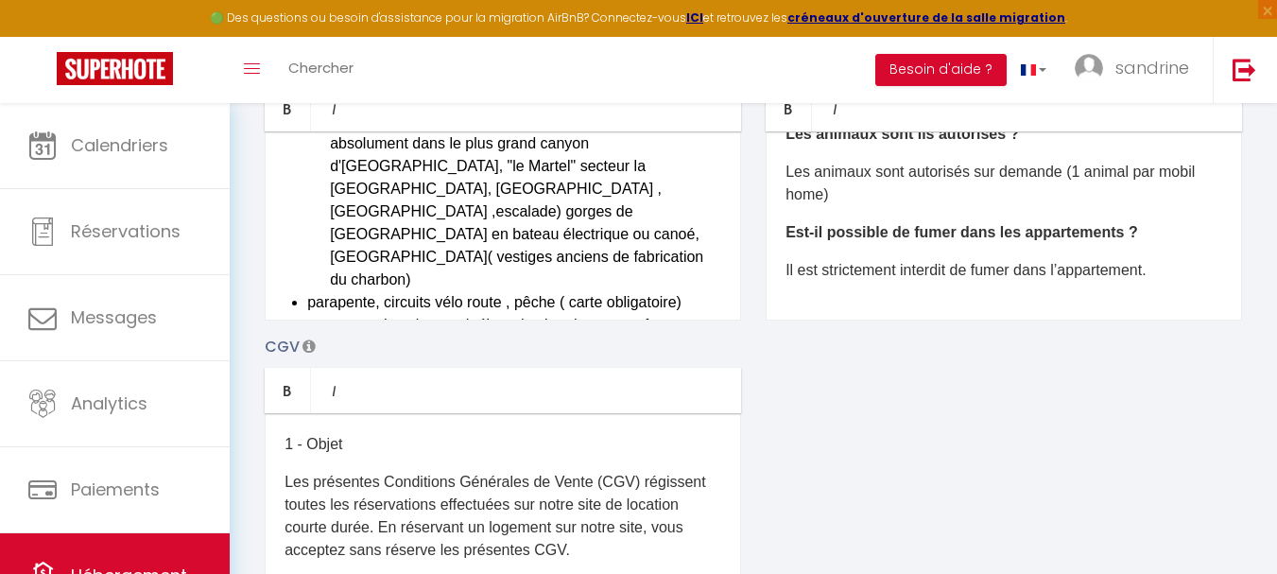
click at [571, 251] on li "Nature et aventure : sentiers de randonnée (rando à faire absolument dans le pl…" at bounding box center [525, 201] width 391 height 182
click at [631, 248] on li "Nature et aventure : sentiers de randonnée (rando à faire absolument dans le pl…" at bounding box center [525, 201] width 391 height 182
click at [617, 262] on li "Nature et aventure : sentiers de randonnée (rando à faire absolument dans le pl…" at bounding box center [525, 201] width 391 height 182
click at [647, 259] on li "Nature et aventure : sentiers de randonnée (rando à faire absolument dans le pl…" at bounding box center [525, 201] width 391 height 182
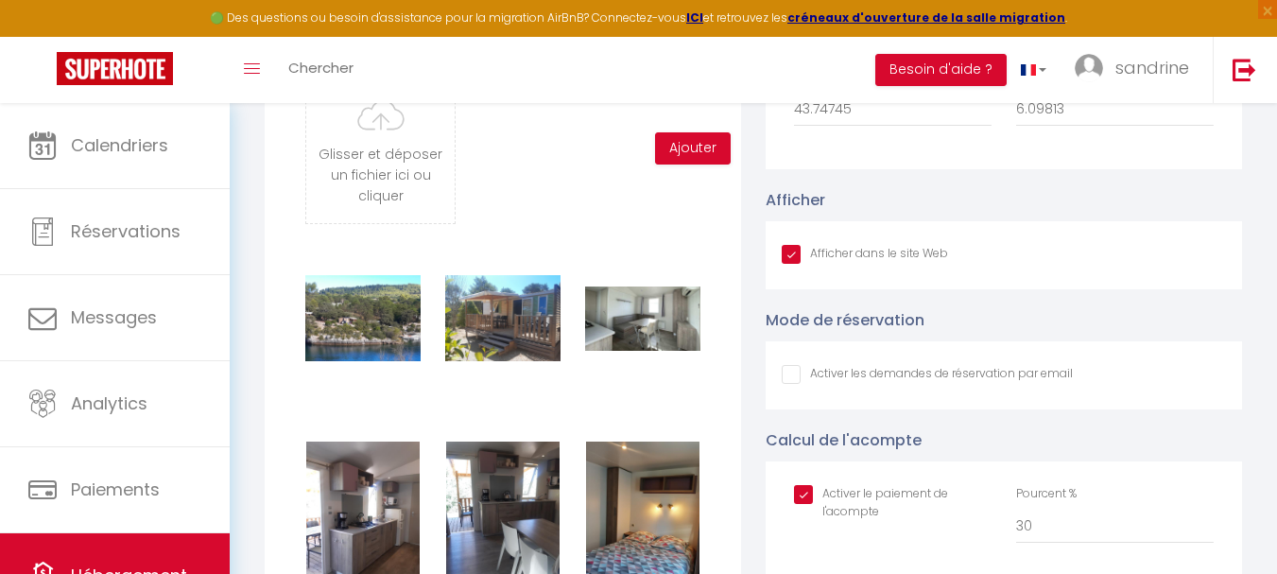
scroll to position [1513, 0]
